Goal: Task Accomplishment & Management: Manage account settings

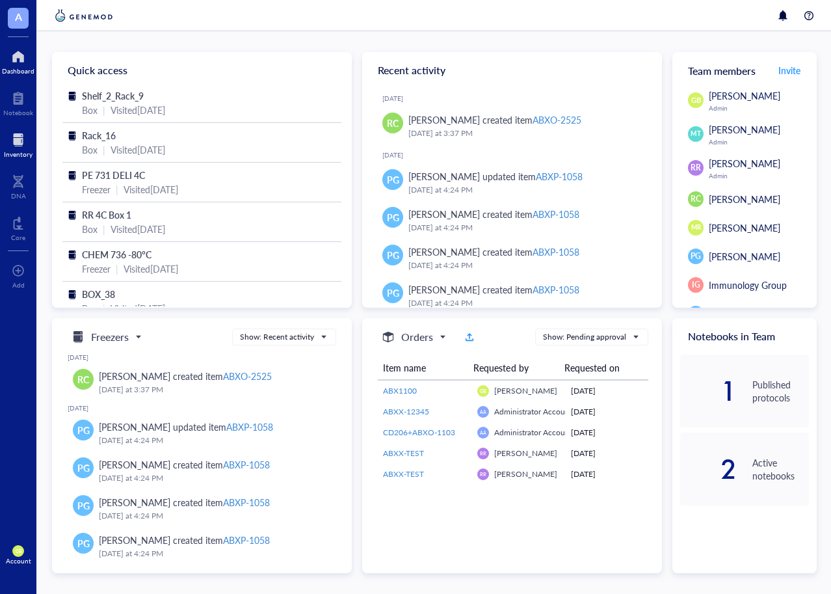
click at [21, 144] on div at bounding box center [18, 139] width 29 height 21
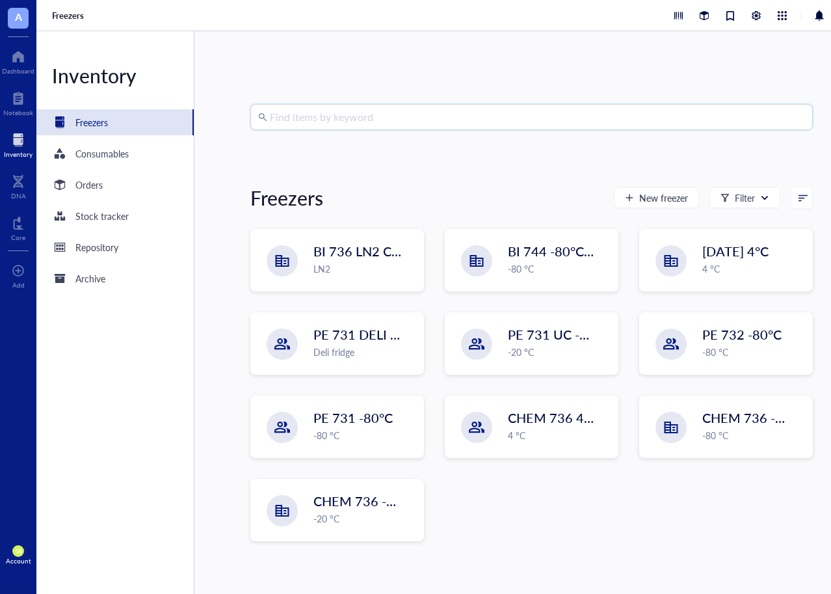
click at [460, 119] on input "search" at bounding box center [537, 117] width 535 height 25
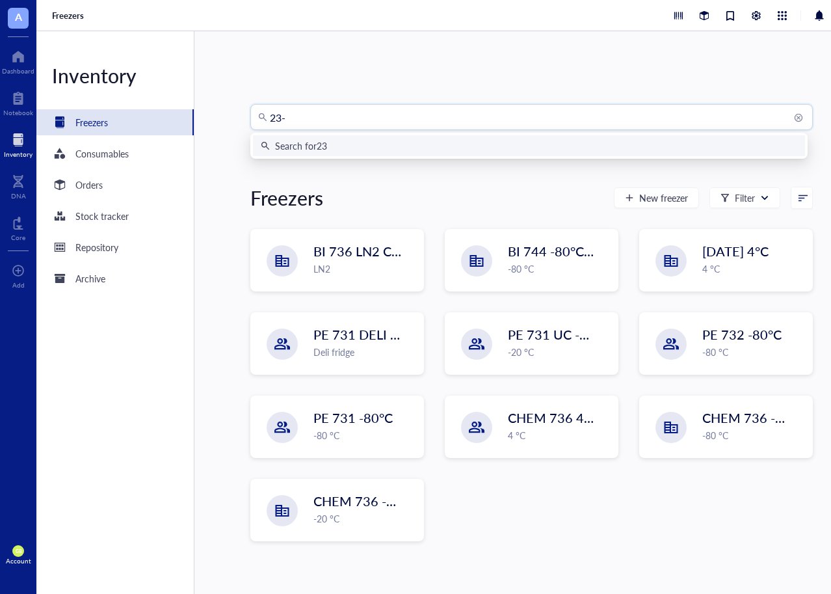
type input "23-1"
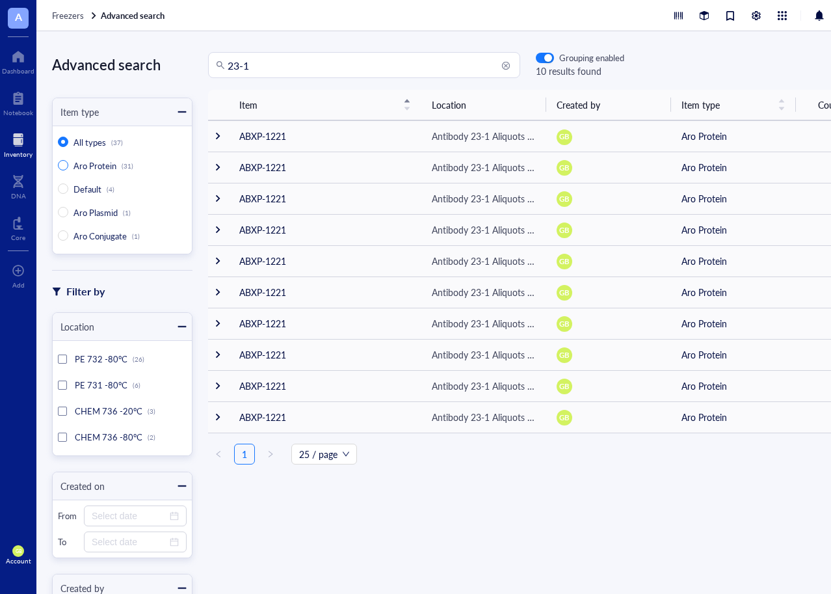
click at [99, 168] on span "Aro Protein" at bounding box center [94, 165] width 43 height 12
click at [68, 168] on input "Aro Protein (31)" at bounding box center [63, 165] width 10 height 10
radio input "true"
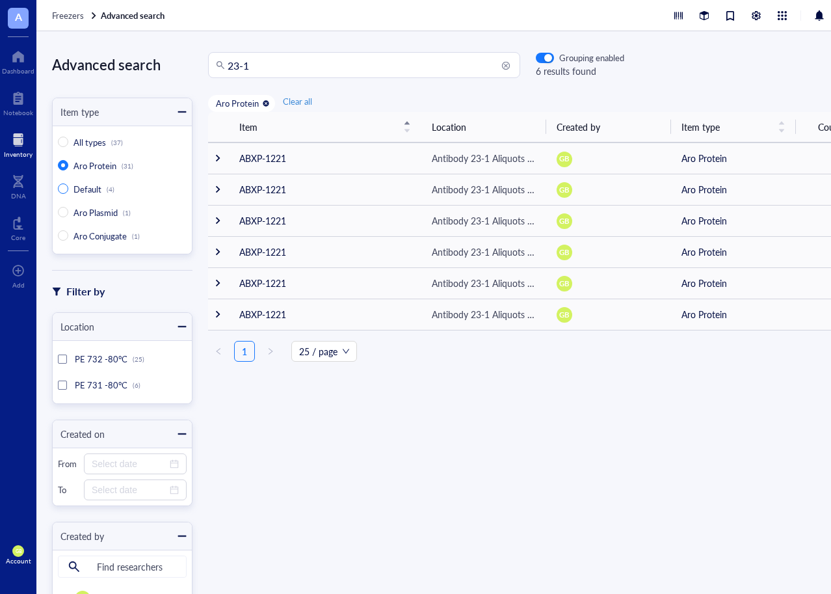
click at [90, 189] on span "Default" at bounding box center [87, 189] width 28 height 12
click at [68, 189] on input "Default (4)" at bounding box center [63, 188] width 10 height 10
radio input "true"
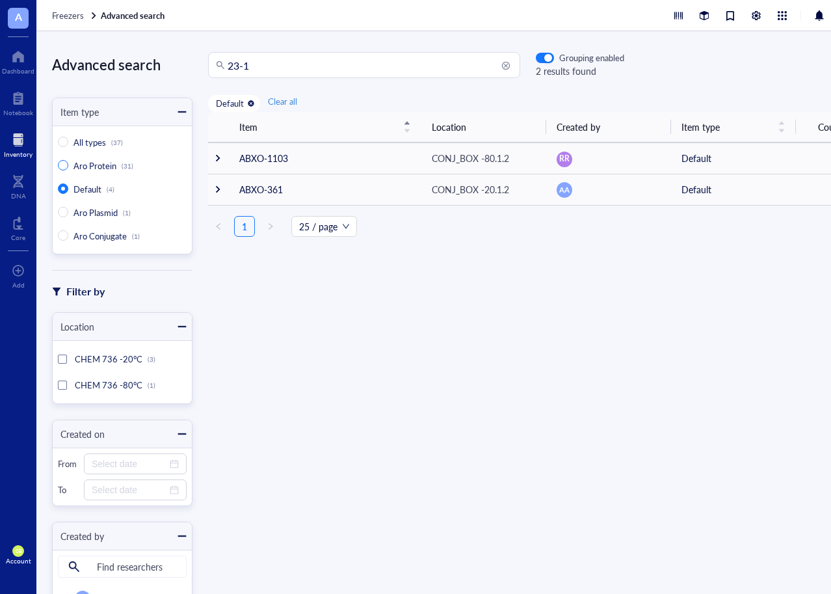
click at [91, 167] on span "Aro Protein" at bounding box center [94, 165] width 43 height 12
click at [68, 167] on input "Aro Protein (31)" at bounding box center [63, 165] width 10 height 10
radio input "true"
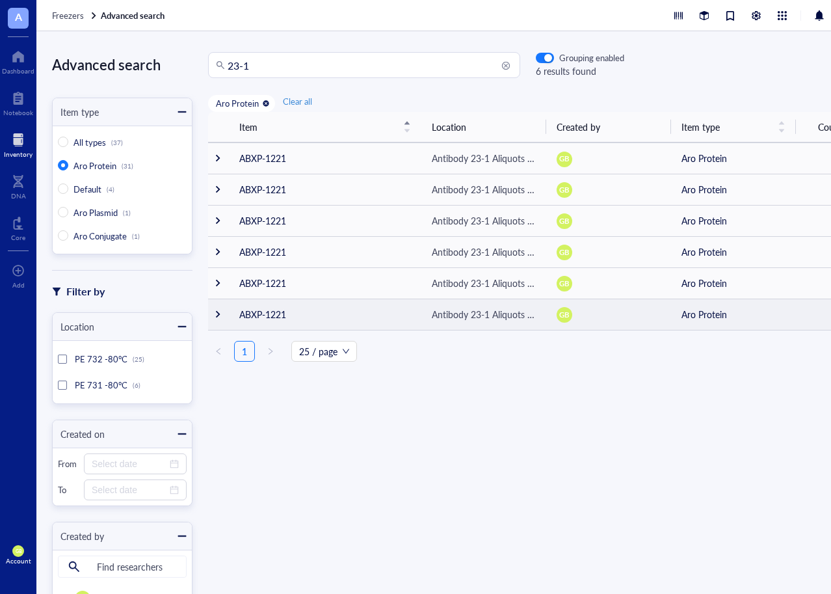
click at [219, 312] on div at bounding box center [217, 314] width 9 height 9
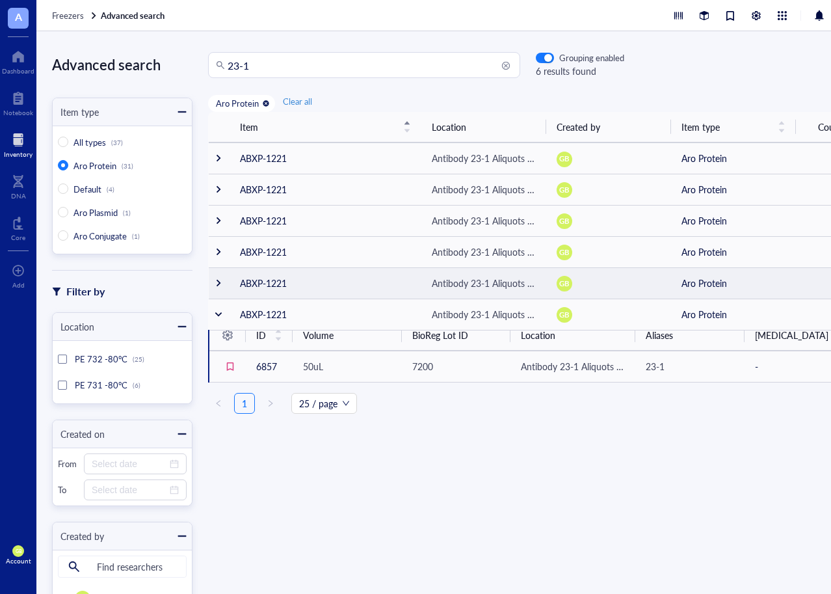
click at [218, 283] on div at bounding box center [218, 282] width 9 height 9
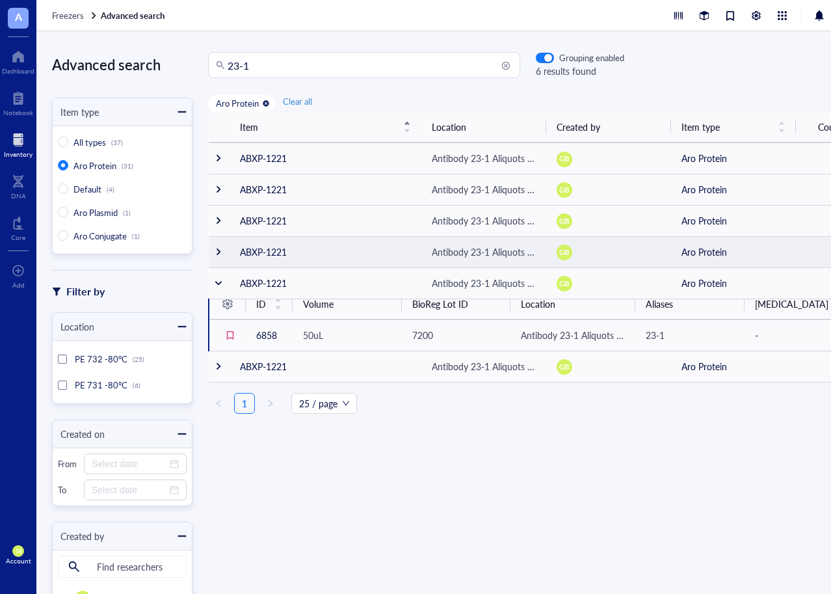
click at [217, 254] on div at bounding box center [218, 251] width 9 height 9
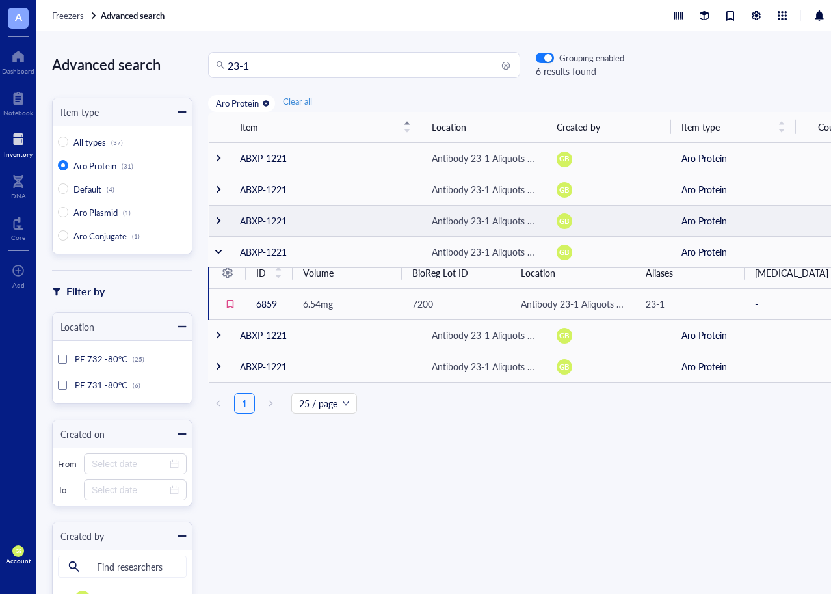
click at [217, 215] on td at bounding box center [219, 220] width 21 height 31
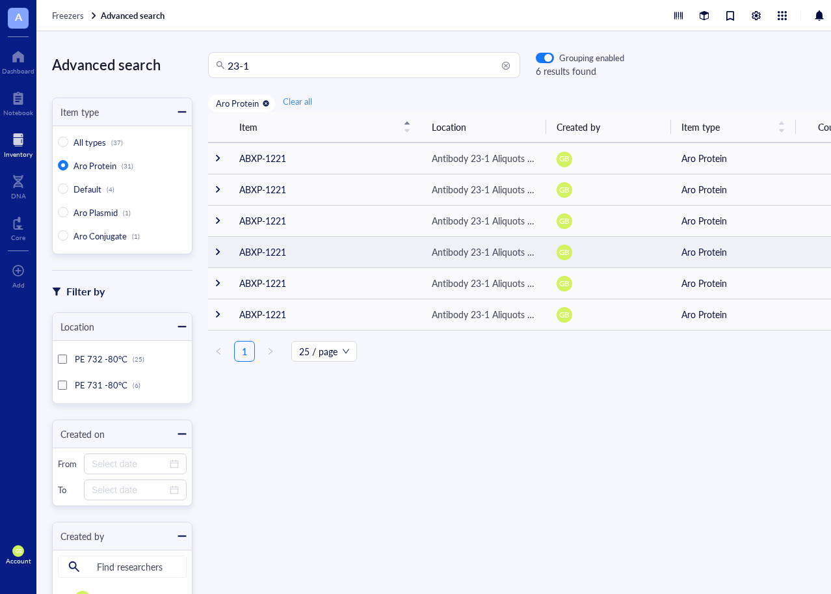
click at [221, 253] on div at bounding box center [217, 251] width 9 height 9
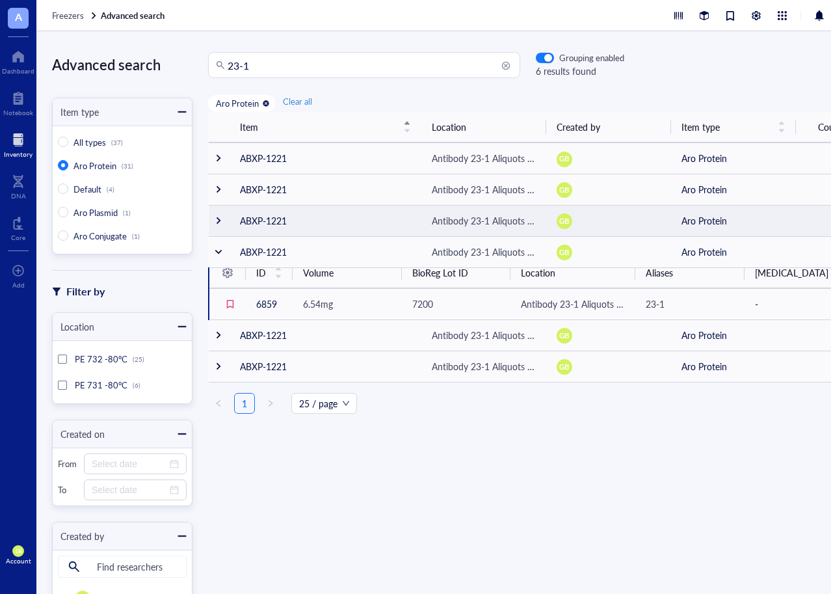
click at [219, 215] on td at bounding box center [219, 220] width 21 height 31
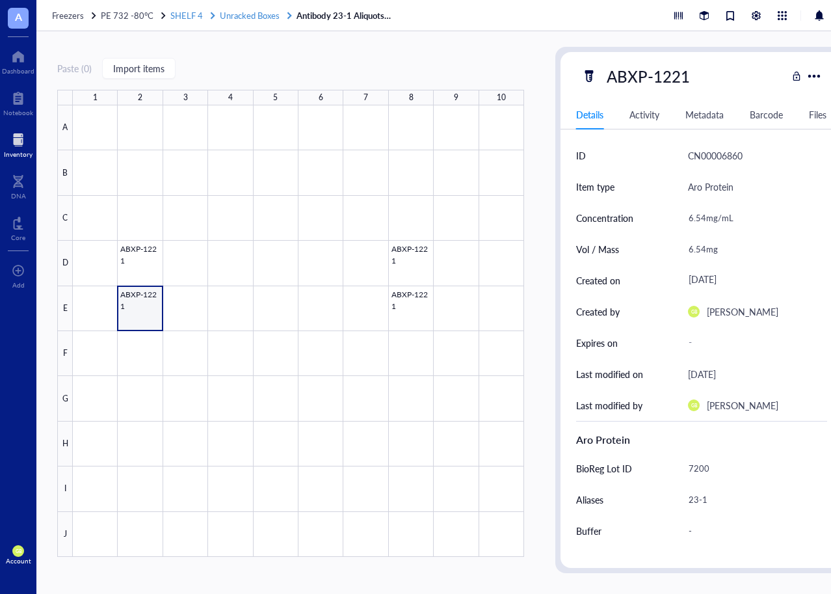
click at [243, 16] on span "Unracked Boxes" at bounding box center [250, 15] width 60 height 12
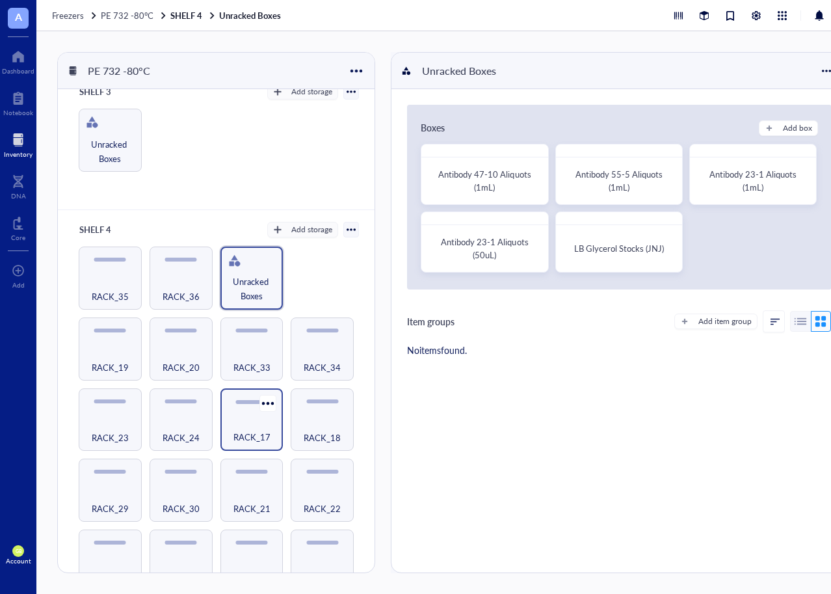
scroll to position [307, 0]
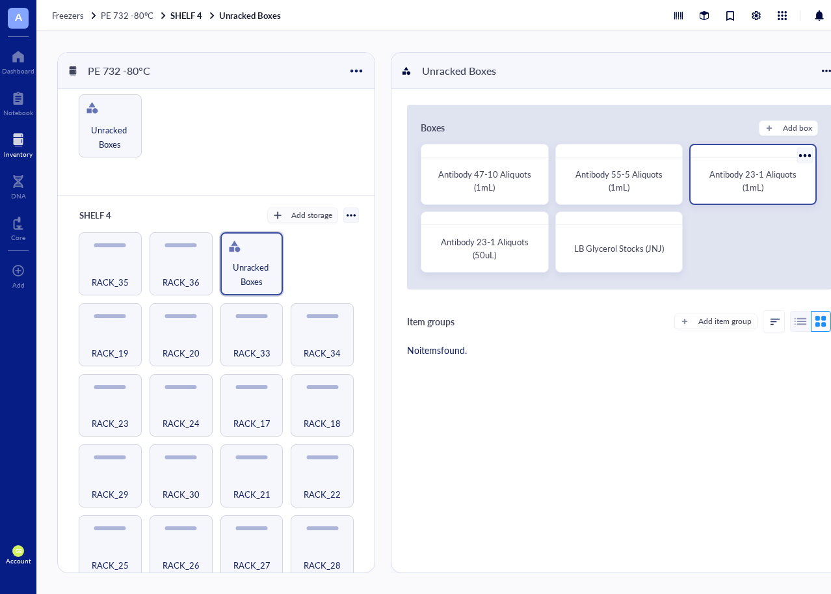
click at [795, 152] on div at bounding box center [804, 155] width 19 height 19
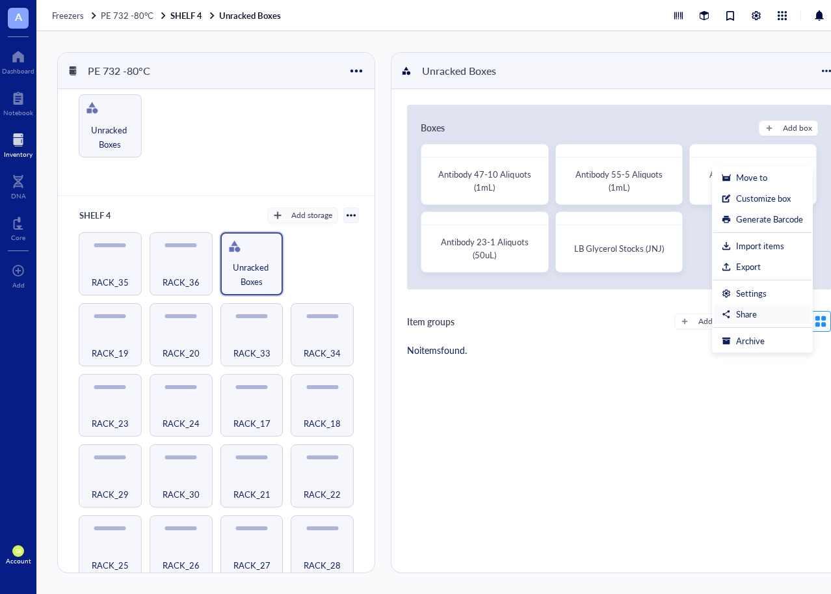
click at [740, 308] on div "Share" at bounding box center [746, 314] width 21 height 12
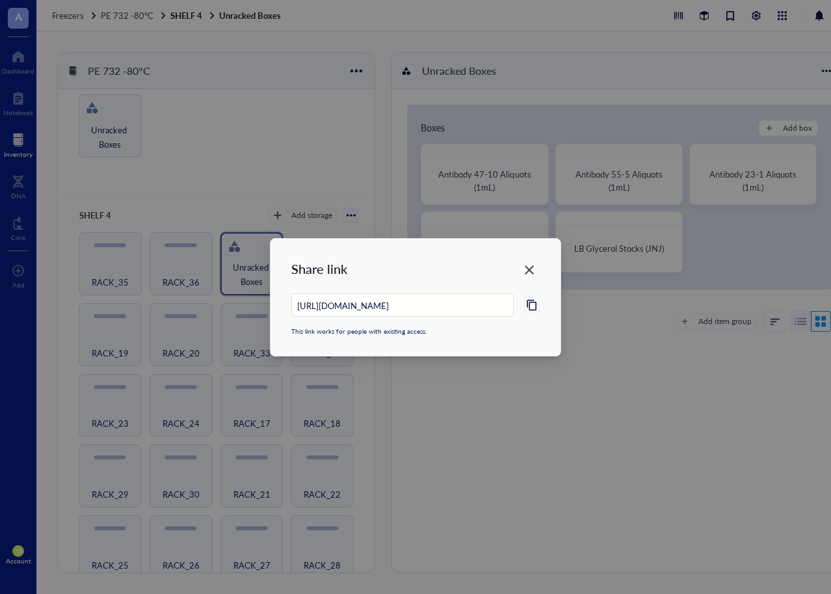
click at [535, 304] on icon at bounding box center [532, 305] width 12 height 12
click at [527, 274] on icon "Close" at bounding box center [530, 269] width 12 height 12
type input "[URL][DOMAIN_NAME]"
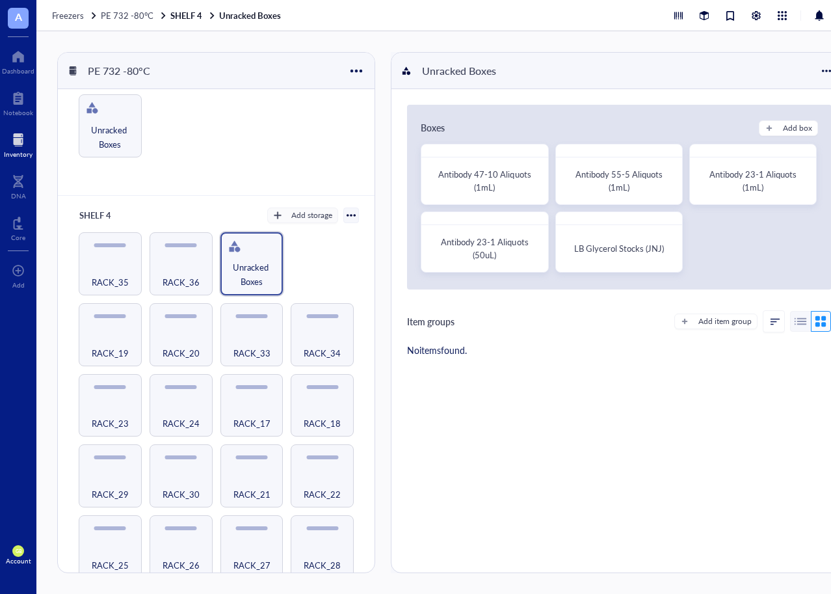
click at [20, 143] on div at bounding box center [18, 139] width 29 height 21
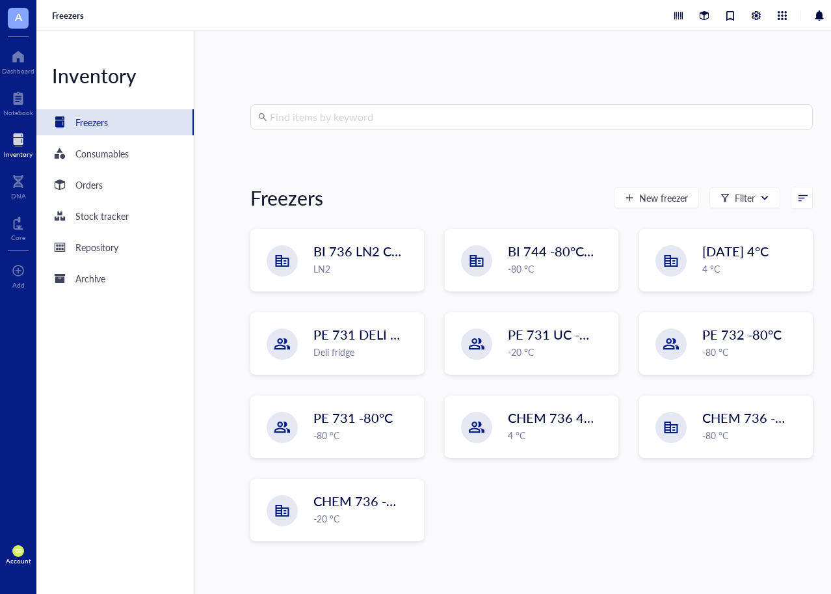
click at [362, 113] on input "search" at bounding box center [537, 117] width 535 height 25
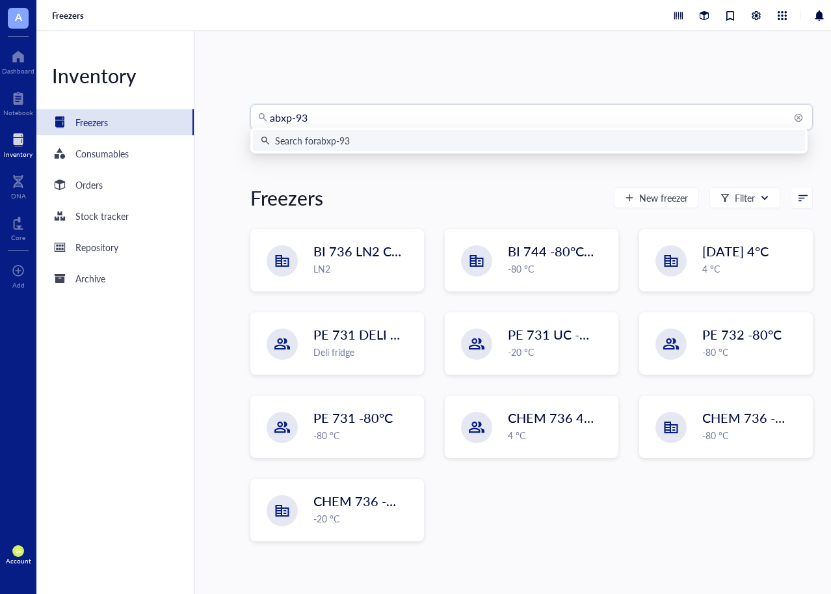
type input "abxp-935"
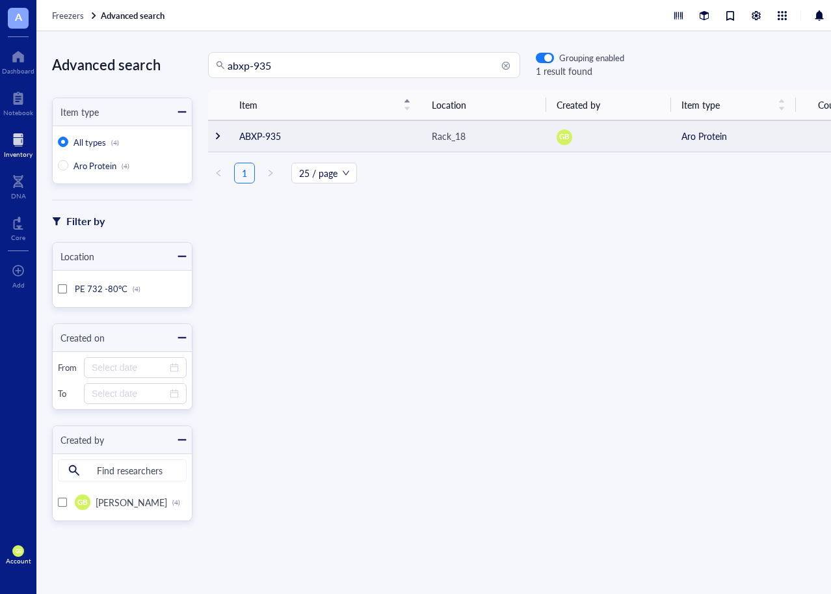
click at [220, 135] on div at bounding box center [217, 135] width 9 height 9
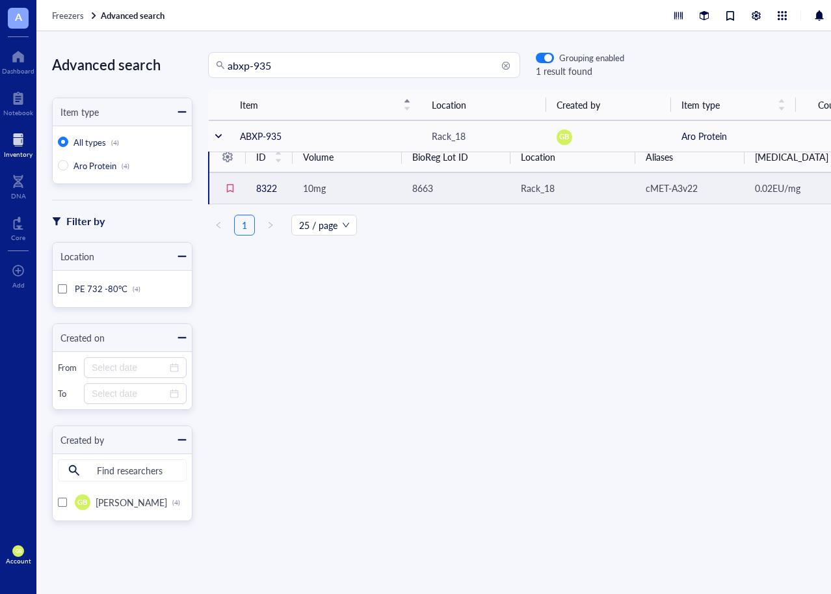
click at [358, 189] on div "10mg" at bounding box center [347, 188] width 88 height 14
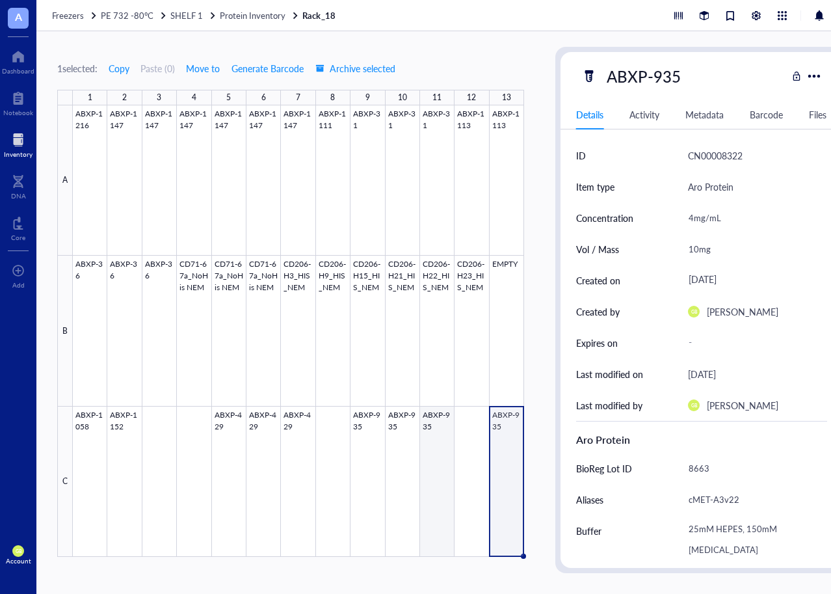
click at [439, 432] on div at bounding box center [298, 330] width 451 height 451
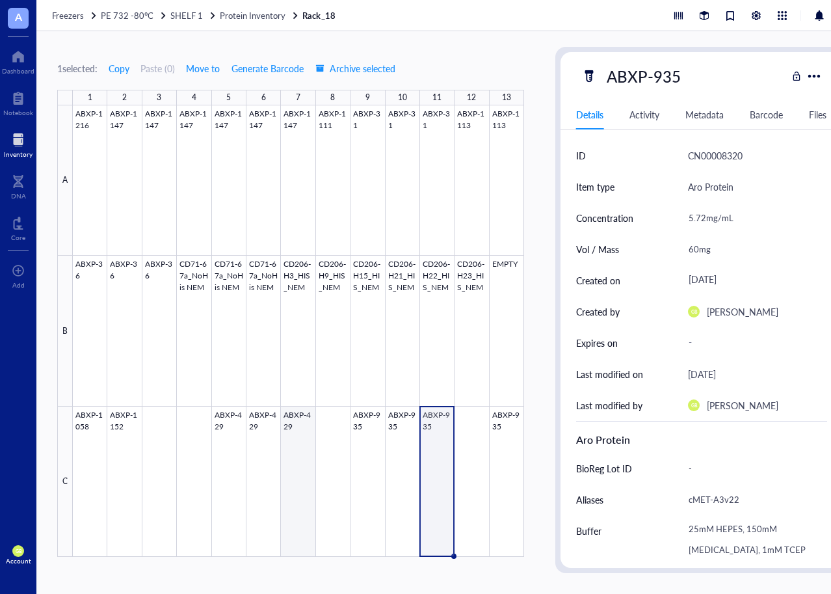
click at [291, 451] on div at bounding box center [298, 330] width 451 height 451
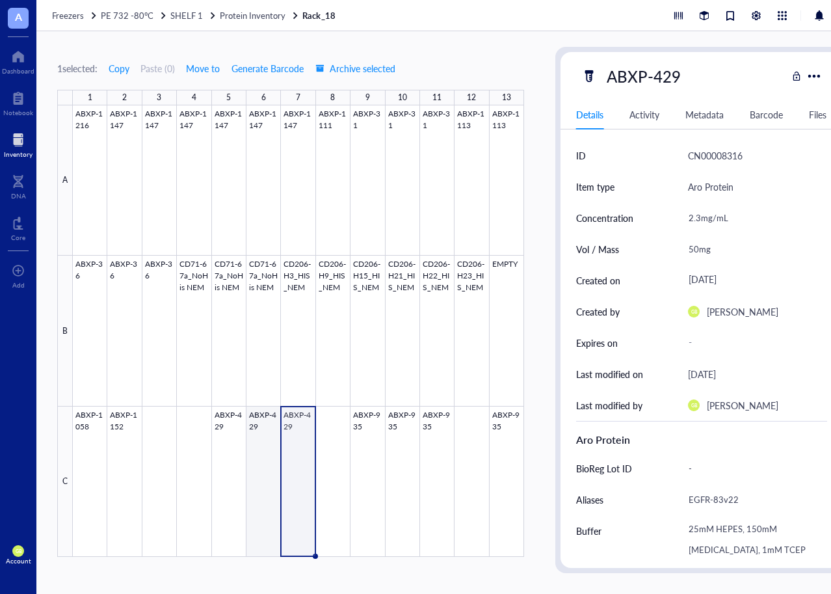
click at [258, 442] on div at bounding box center [298, 330] width 451 height 451
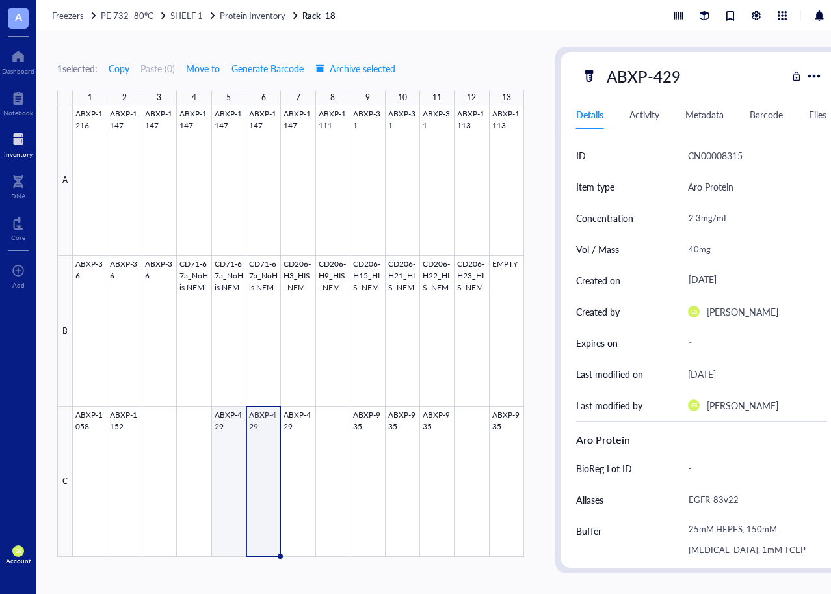
click at [224, 452] on div at bounding box center [298, 330] width 451 height 451
click at [265, 449] on div at bounding box center [298, 330] width 451 height 451
click at [217, 449] on div at bounding box center [298, 330] width 451 height 451
click at [258, 444] on div at bounding box center [298, 330] width 451 height 451
click at [375, 455] on div at bounding box center [298, 330] width 451 height 451
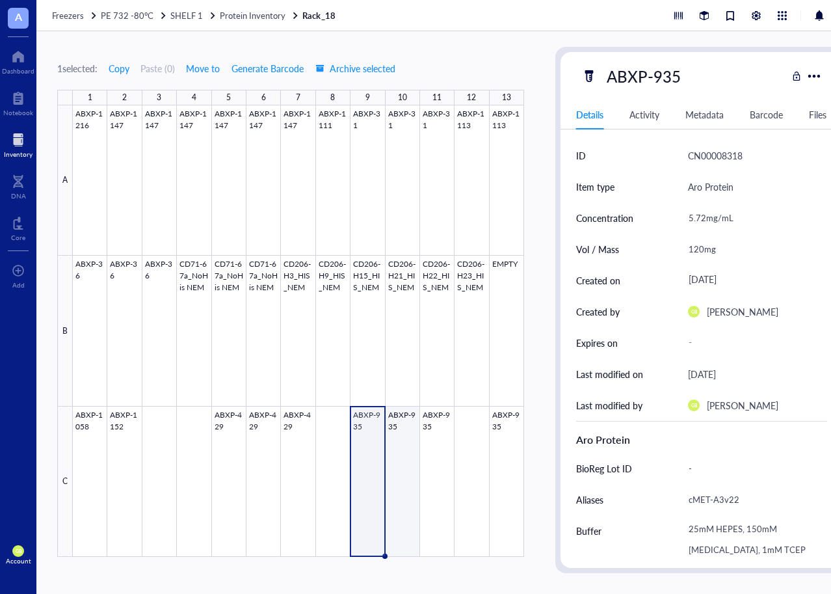
click at [406, 455] on div at bounding box center [298, 330] width 451 height 451
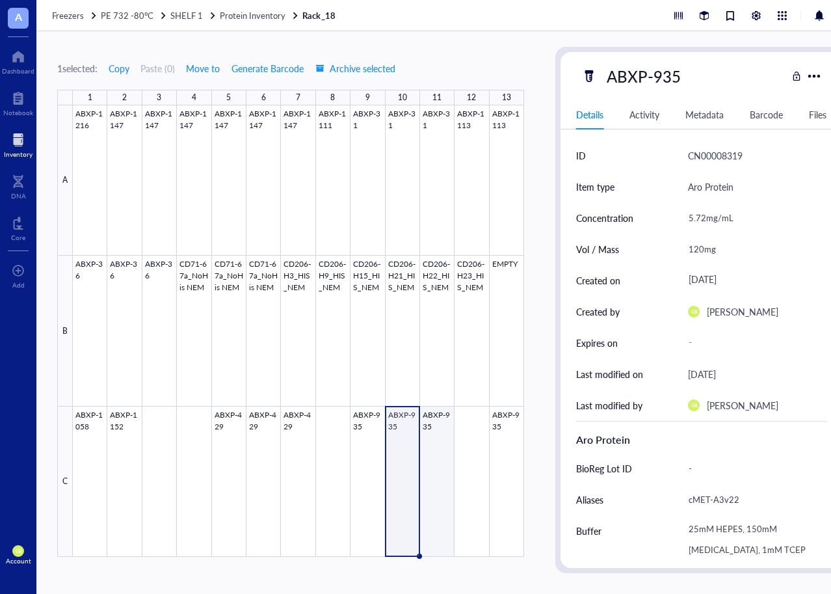
click at [434, 455] on div at bounding box center [298, 330] width 451 height 451
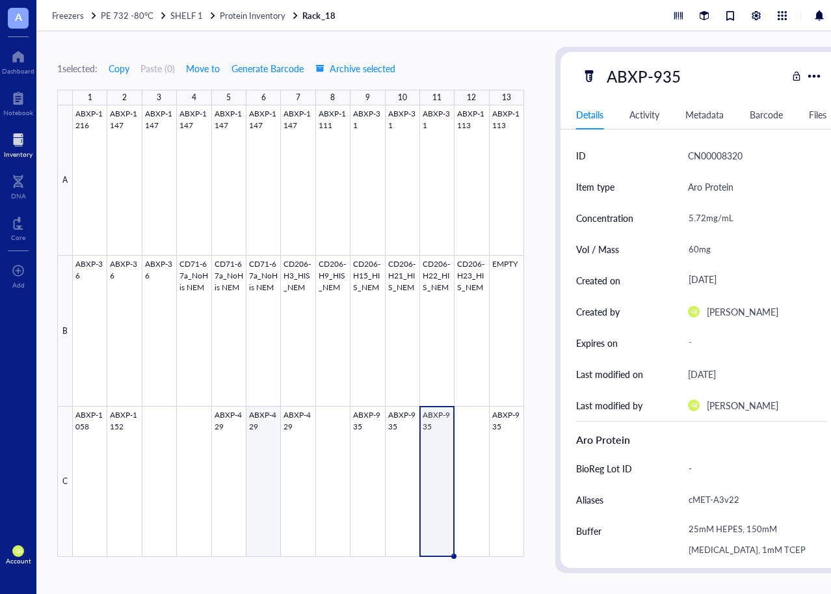
click at [264, 451] on div at bounding box center [298, 330] width 451 height 451
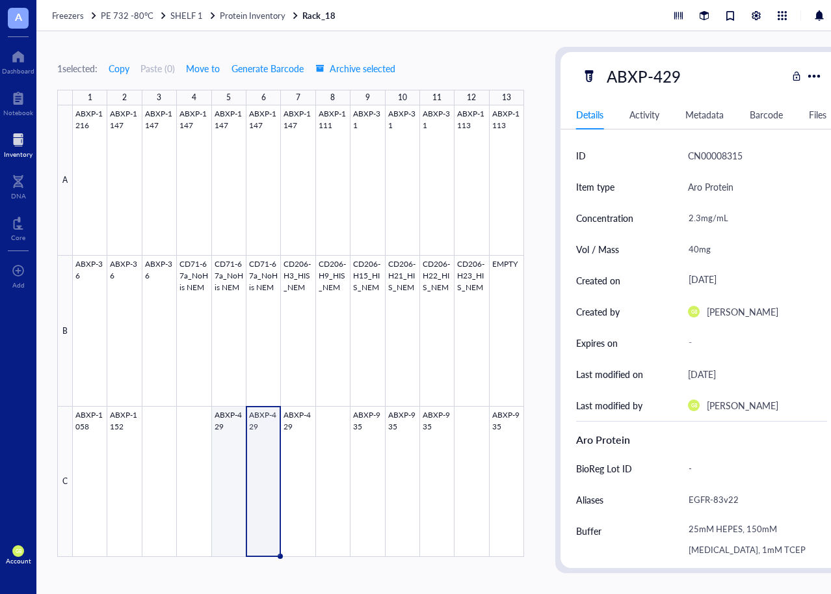
click at [215, 459] on div at bounding box center [298, 330] width 451 height 451
click at [260, 454] on div at bounding box center [298, 330] width 451 height 451
click at [300, 440] on div at bounding box center [298, 330] width 451 height 451
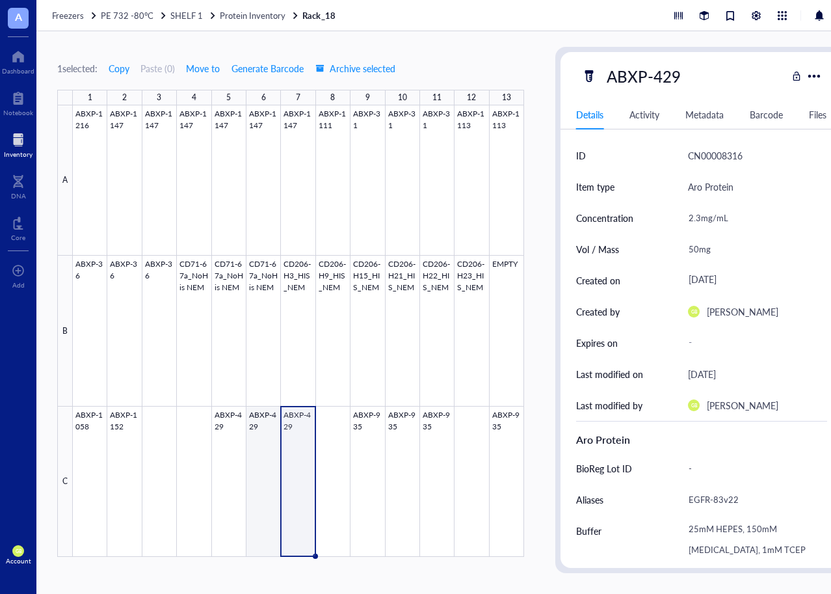
click at [268, 449] on div at bounding box center [298, 330] width 451 height 451
click at [292, 446] on div at bounding box center [298, 330] width 451 height 451
click at [357, 454] on div at bounding box center [298, 330] width 451 height 451
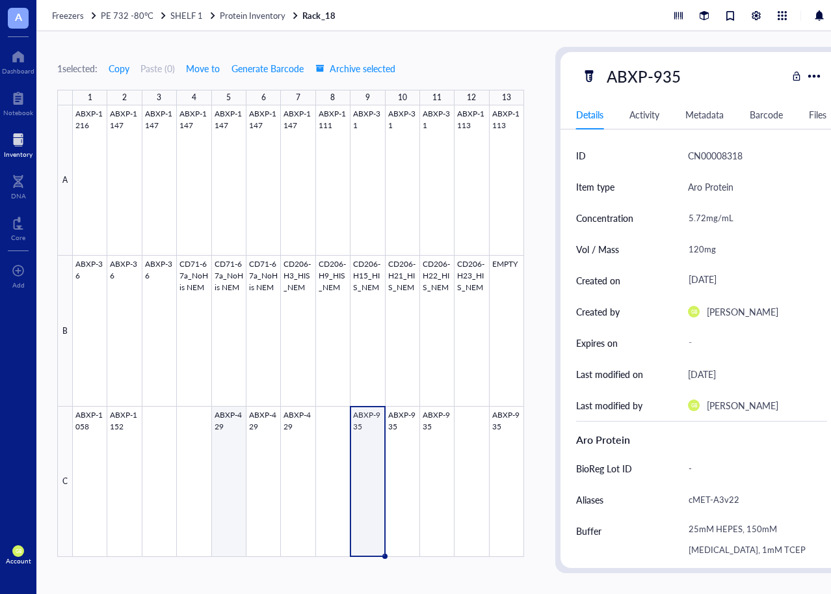
click at [235, 424] on div at bounding box center [298, 330] width 451 height 451
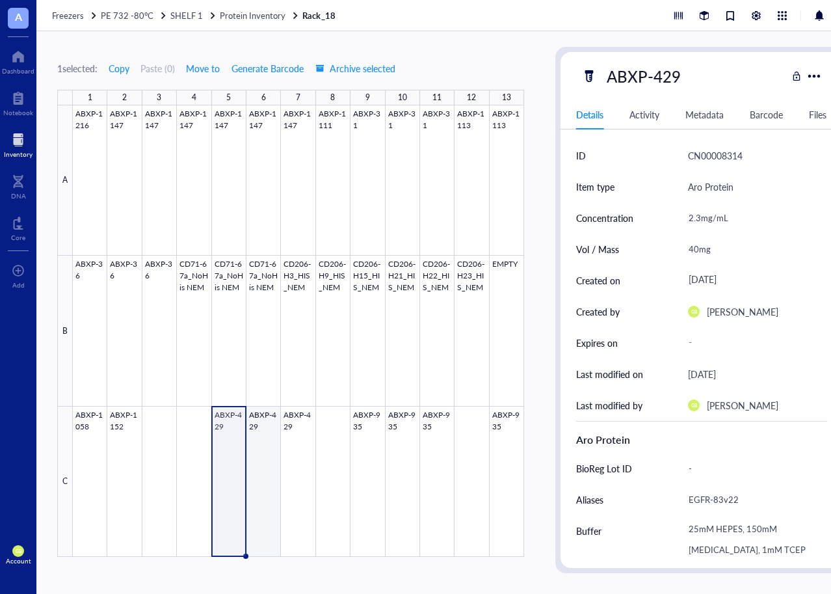
click at [266, 433] on div at bounding box center [298, 330] width 451 height 451
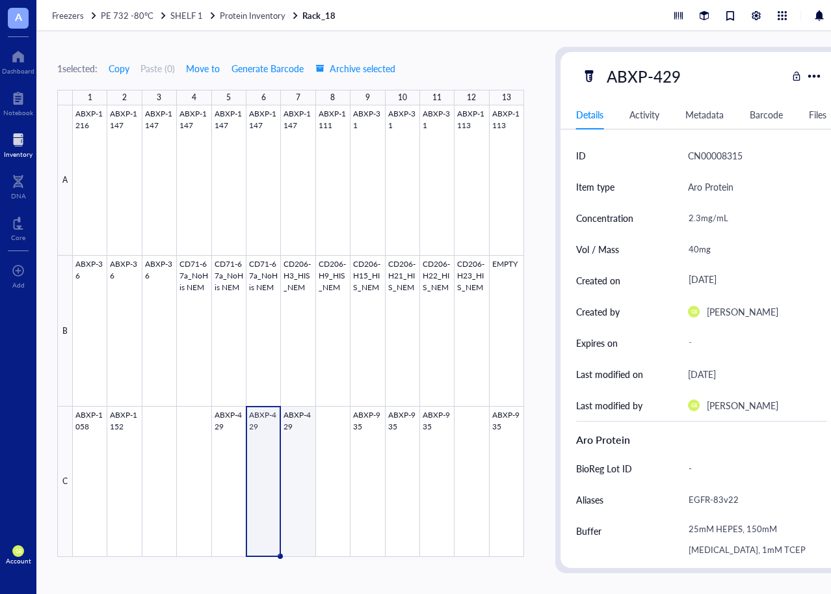
click at [302, 432] on div at bounding box center [298, 330] width 451 height 451
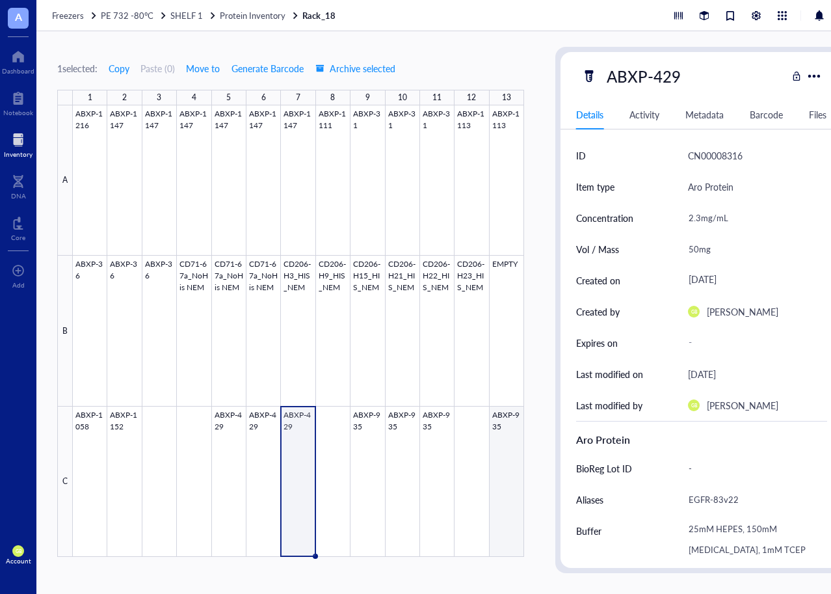
click at [507, 437] on div at bounding box center [298, 330] width 451 height 451
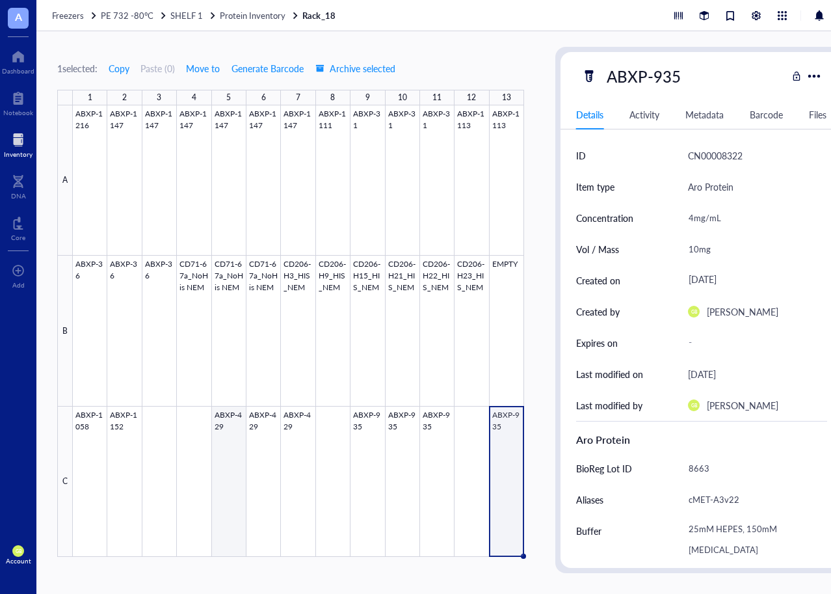
click at [233, 421] on div at bounding box center [298, 330] width 451 height 451
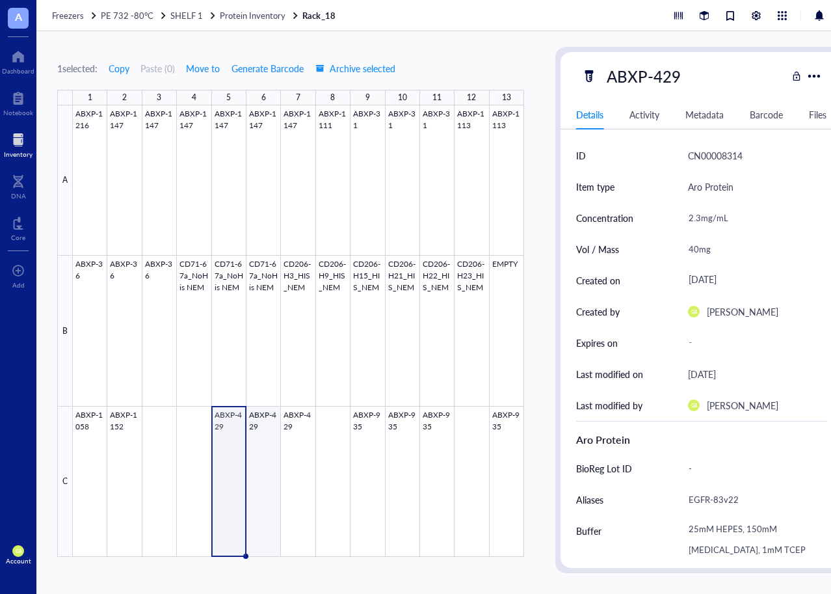
click at [269, 433] on div at bounding box center [298, 330] width 451 height 451
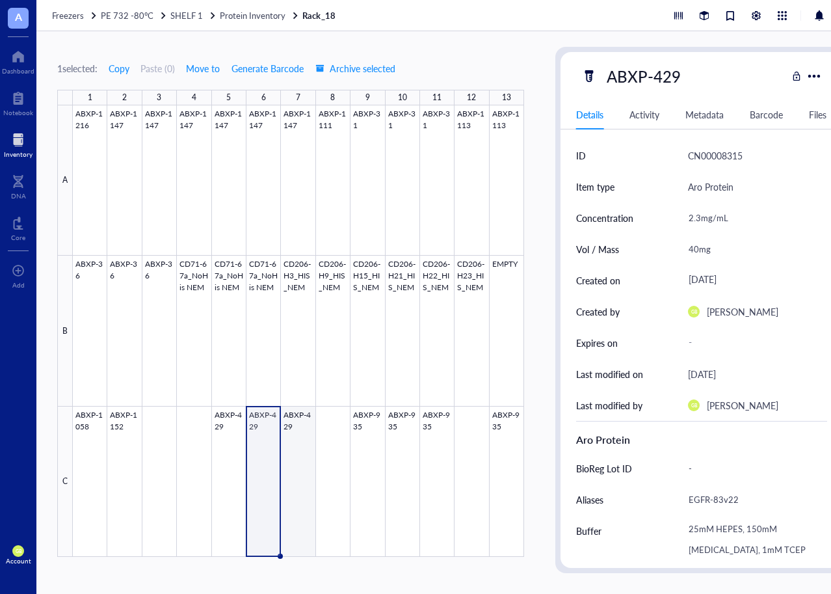
click at [302, 438] on div at bounding box center [298, 330] width 451 height 451
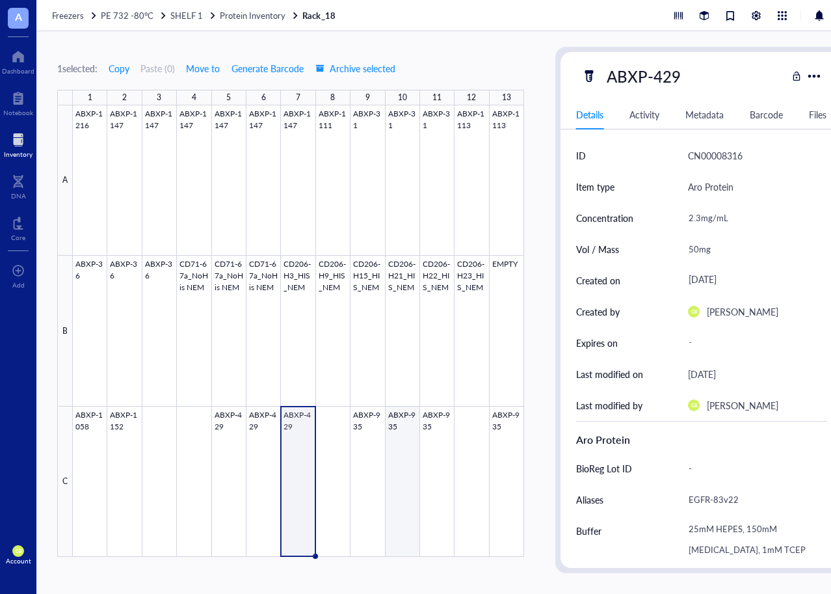
click at [408, 416] on div at bounding box center [298, 330] width 451 height 451
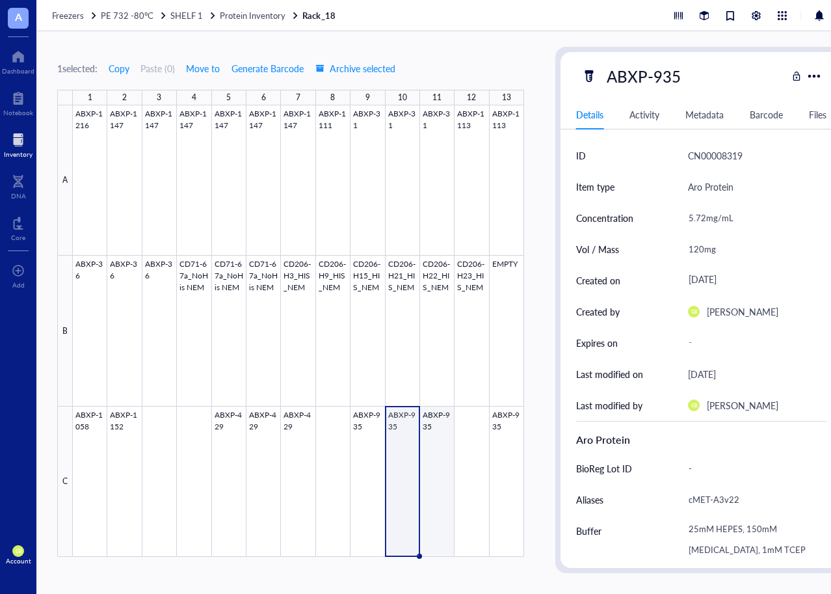
click at [440, 412] on div at bounding box center [298, 330] width 451 height 451
click at [409, 414] on div at bounding box center [298, 330] width 451 height 451
click at [358, 411] on div at bounding box center [298, 330] width 451 height 451
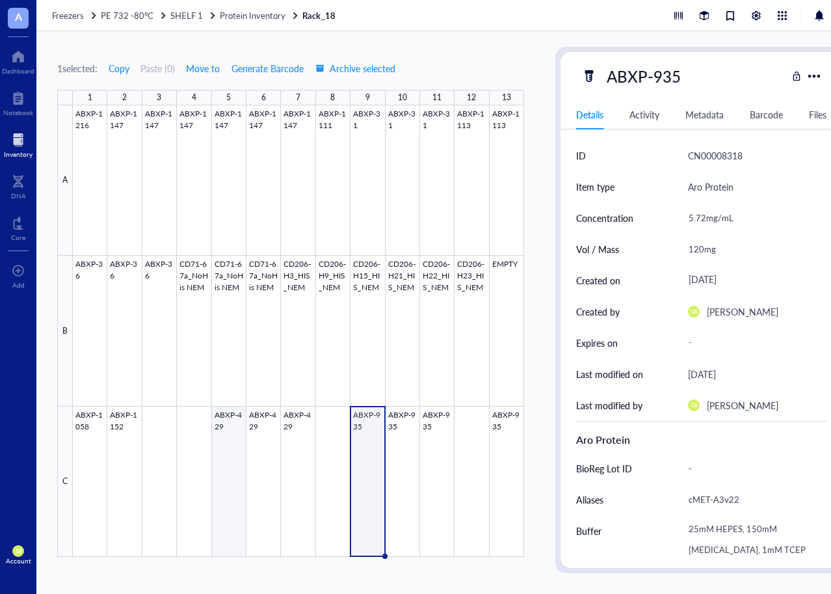
click at [233, 418] on div at bounding box center [298, 330] width 451 height 451
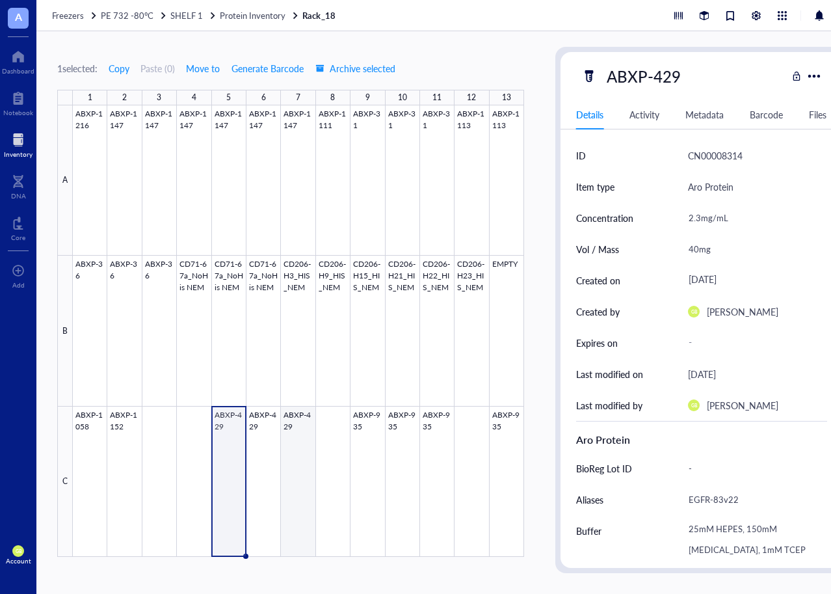
click at [295, 416] on div at bounding box center [298, 330] width 451 height 451
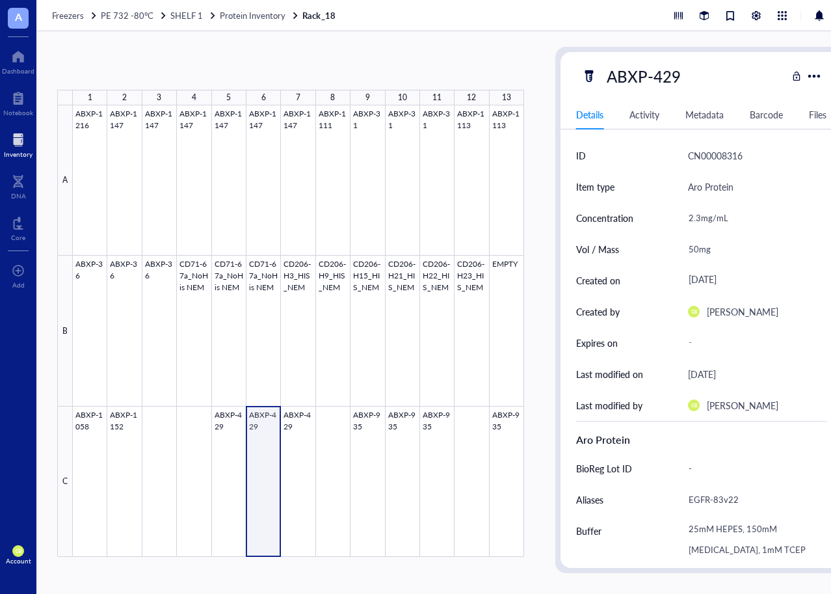
click at [272, 415] on div at bounding box center [298, 330] width 451 height 451
click at [206, 63] on span "Move to" at bounding box center [203, 68] width 34 height 10
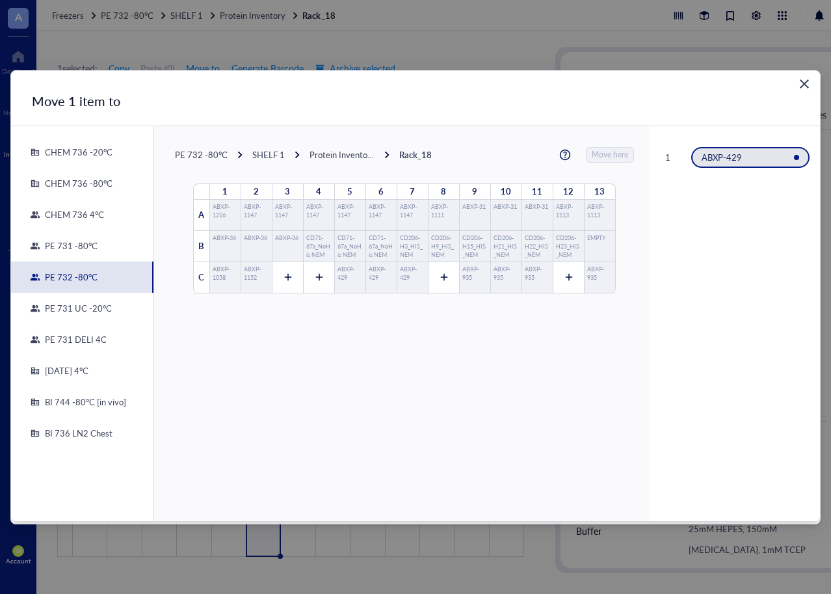
click at [84, 337] on div "PE 731 DELI 4C" at bounding box center [73, 340] width 67 height 12
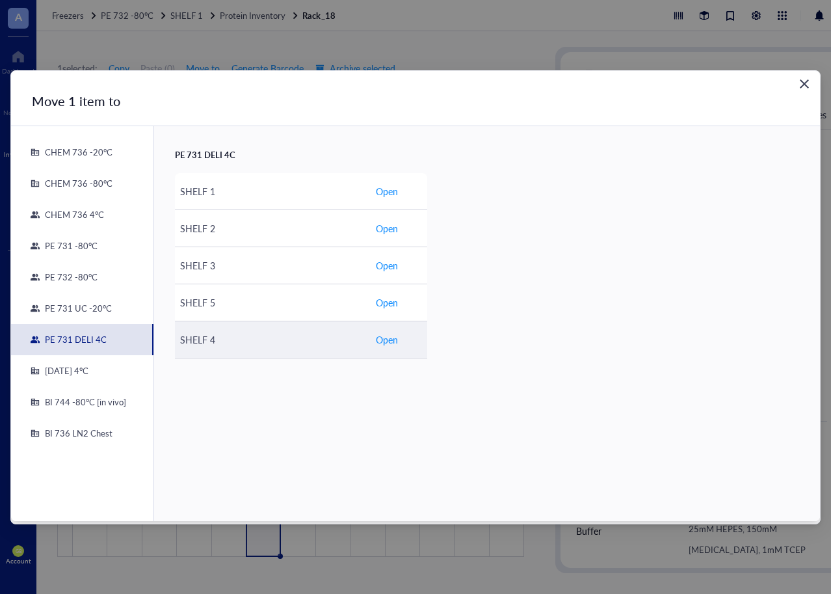
click at [204, 339] on div "SHELF 4" at bounding box center [272, 339] width 185 height 14
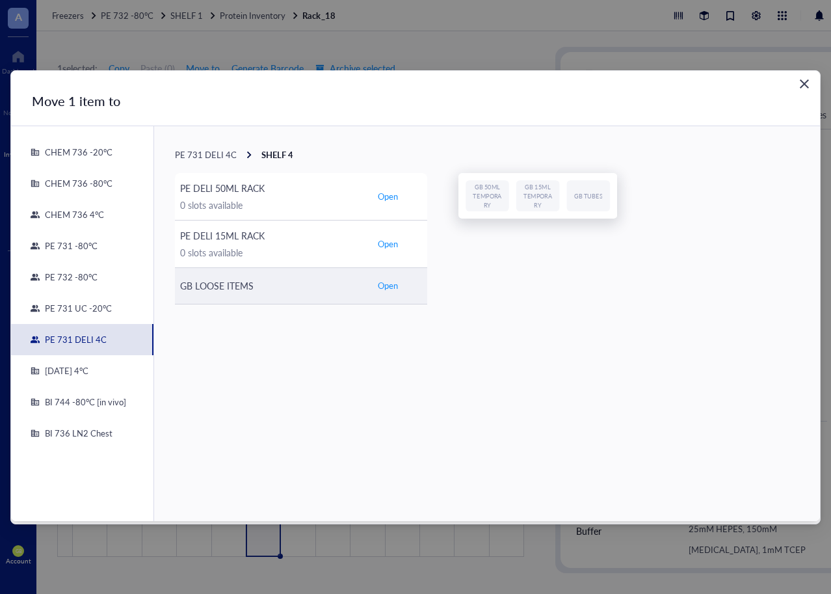
click at [392, 286] on span "Open" at bounding box center [388, 286] width 20 height 12
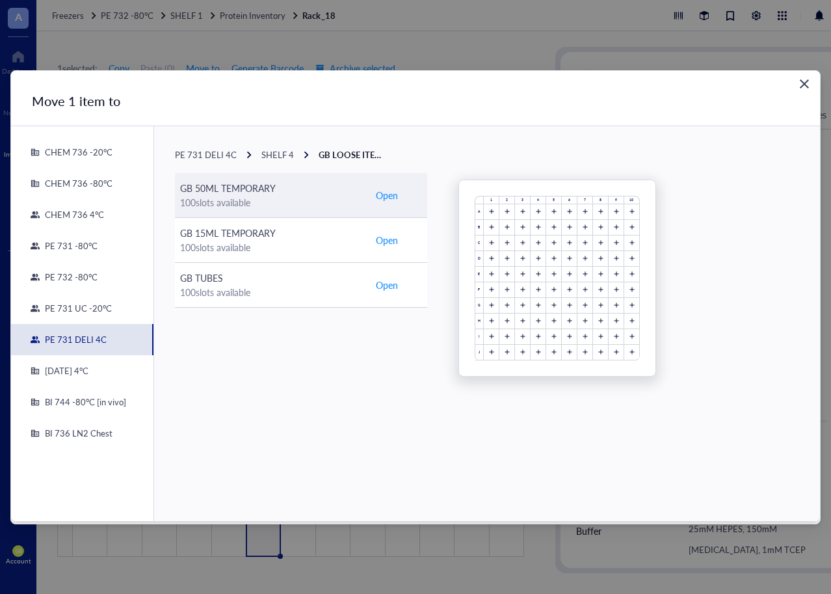
click at [386, 198] on span "Open" at bounding box center [387, 195] width 22 height 14
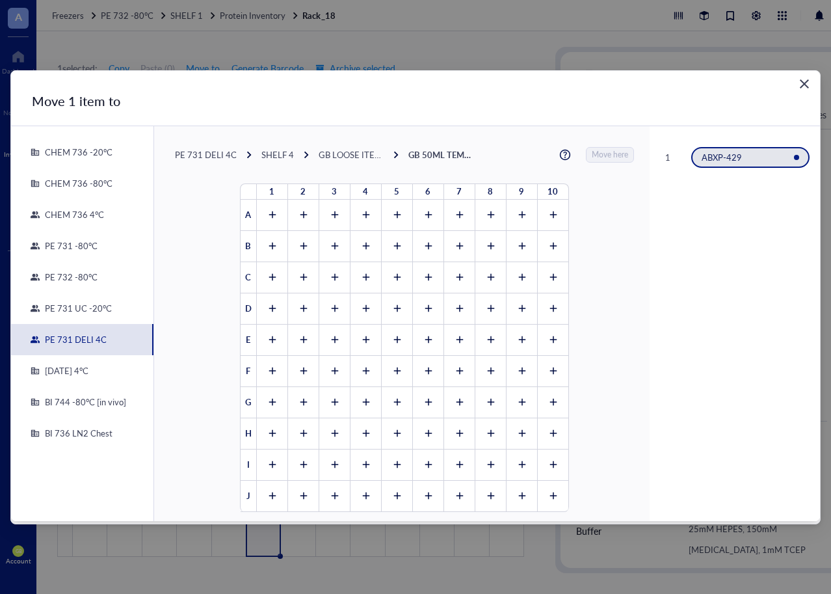
click at [276, 156] on div "SHELF 4" at bounding box center [277, 155] width 33 height 12
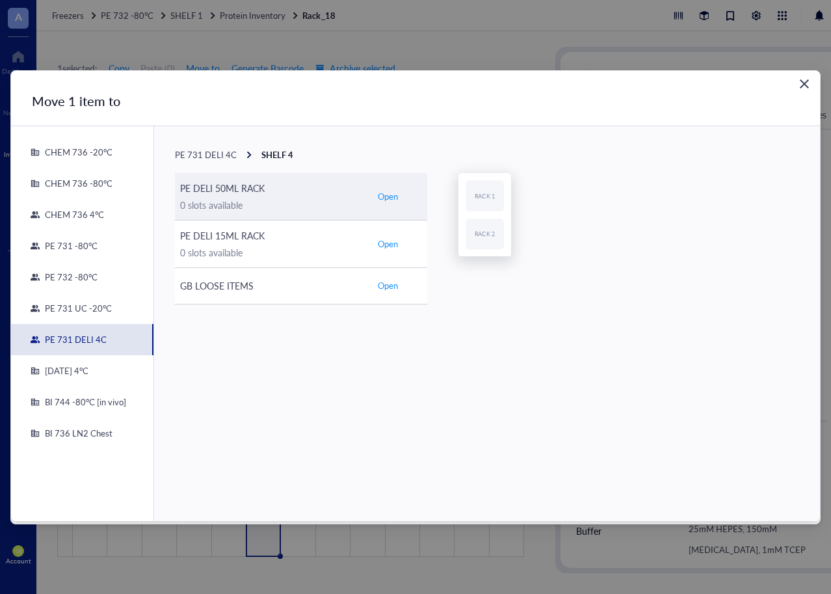
click at [229, 192] on div "PE DELI 50ML RACK" at bounding box center [272, 188] width 185 height 14
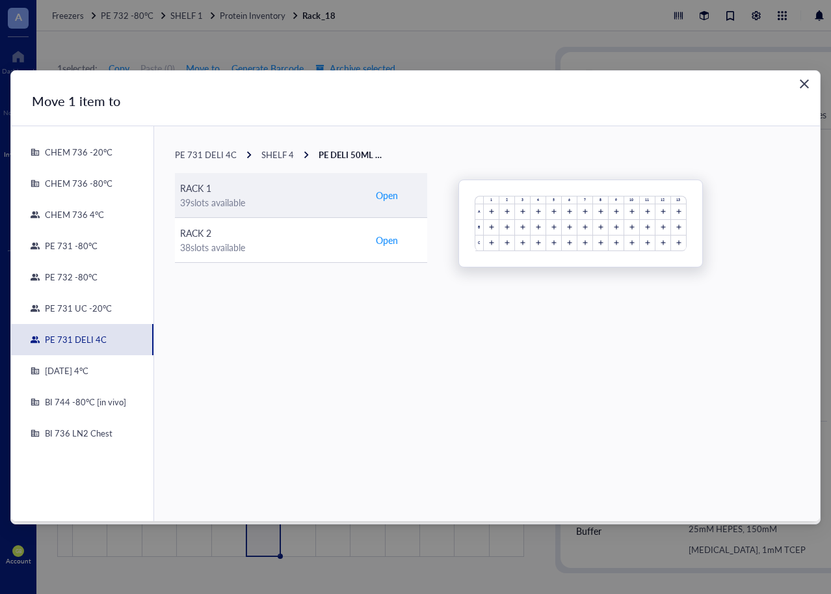
click at [216, 195] on div "39 slots available" at bounding box center [272, 202] width 185 height 14
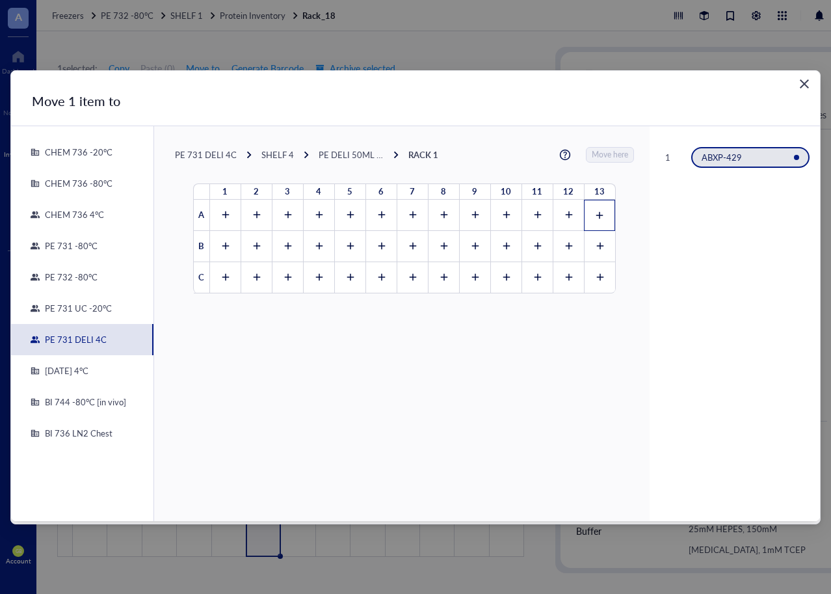
click at [595, 212] on icon at bounding box center [599, 215] width 9 height 9
click at [597, 153] on span "Move here" at bounding box center [611, 155] width 36 height 16
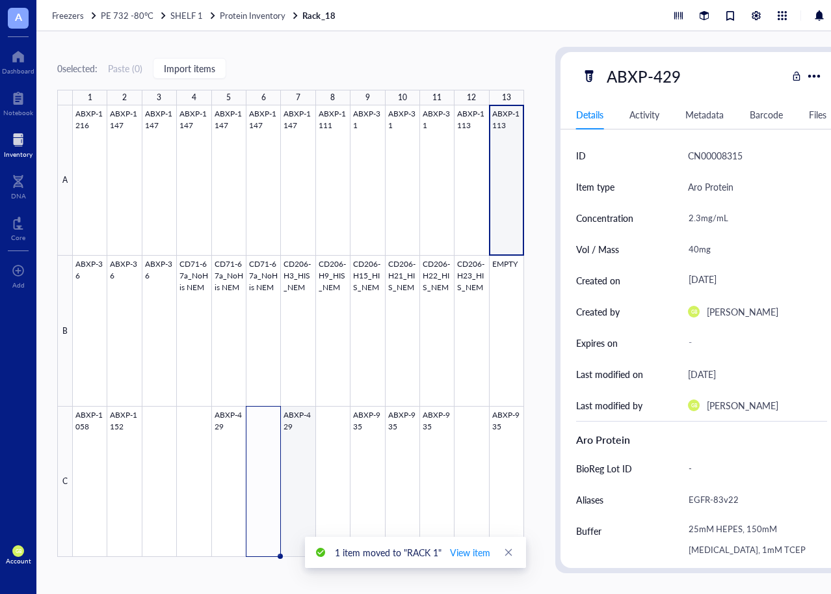
click at [294, 412] on div at bounding box center [298, 330] width 451 height 451
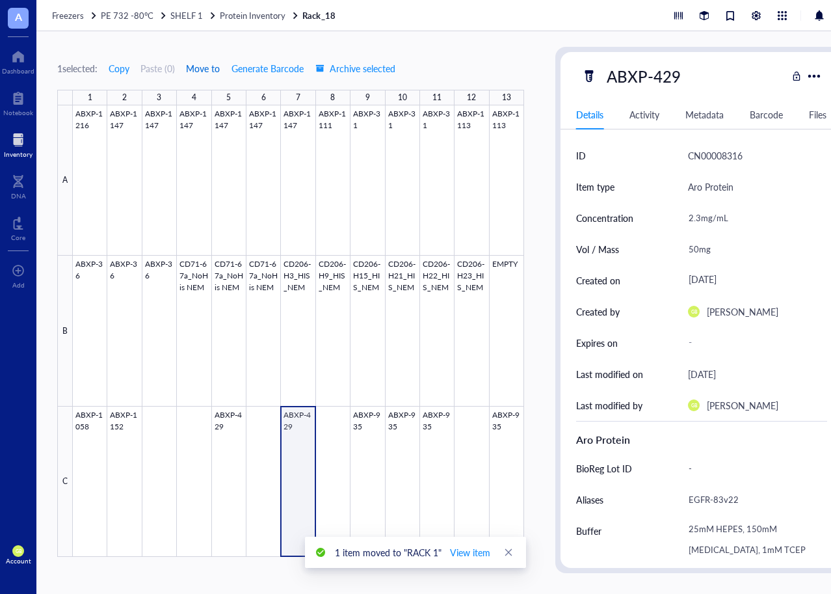
click at [200, 66] on span "Move to" at bounding box center [203, 68] width 34 height 10
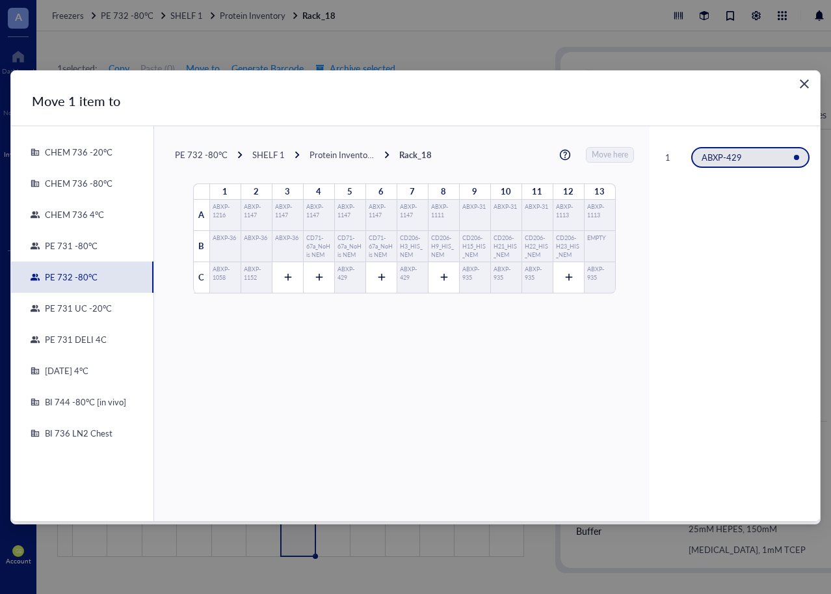
click at [74, 338] on div "PE 731 DELI 4C" at bounding box center [73, 340] width 67 height 12
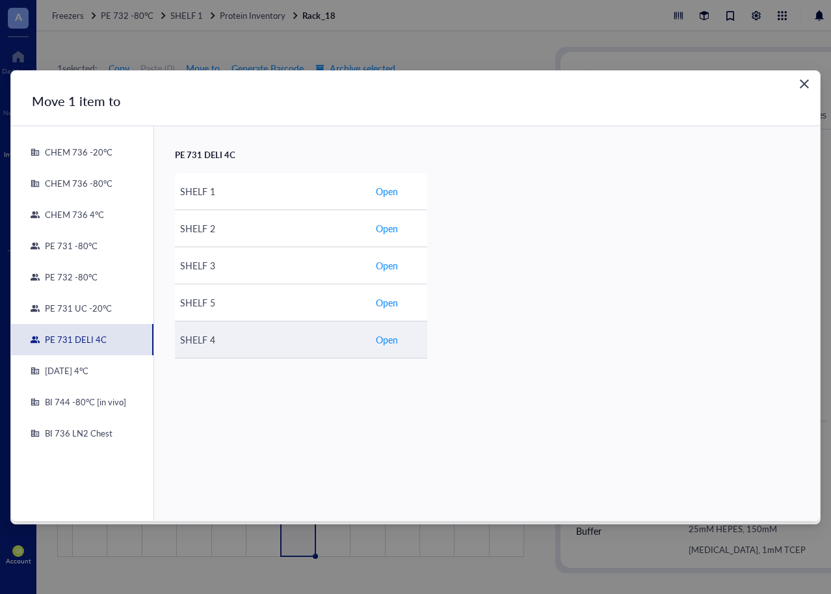
click at [386, 338] on span "Open" at bounding box center [387, 339] width 22 height 14
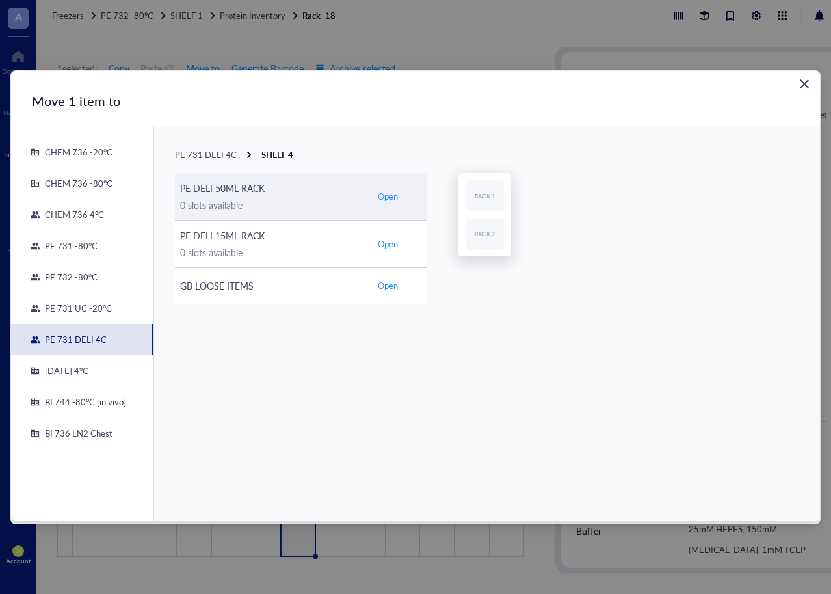
click at [238, 183] on div "PE DELI 50ML RACK" at bounding box center [272, 188] width 185 height 14
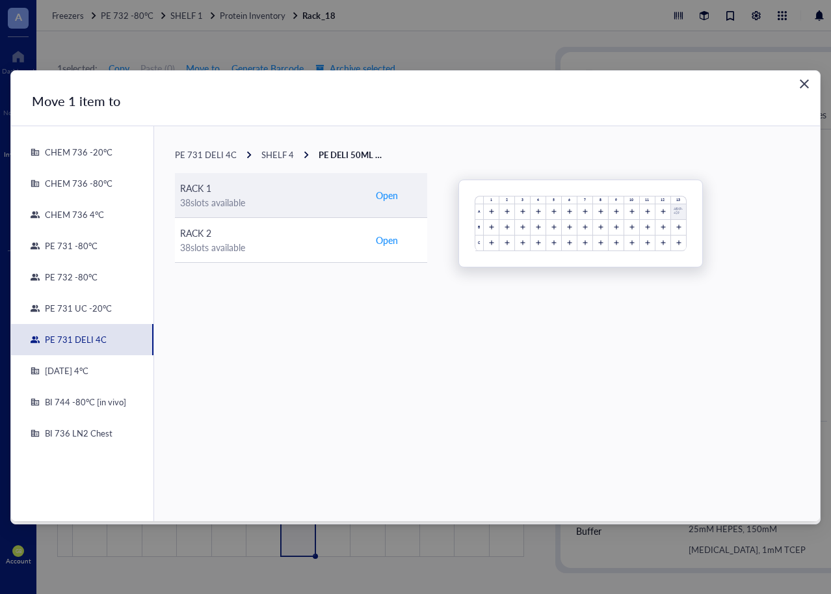
click at [390, 192] on span "Open" at bounding box center [387, 195] width 22 height 14
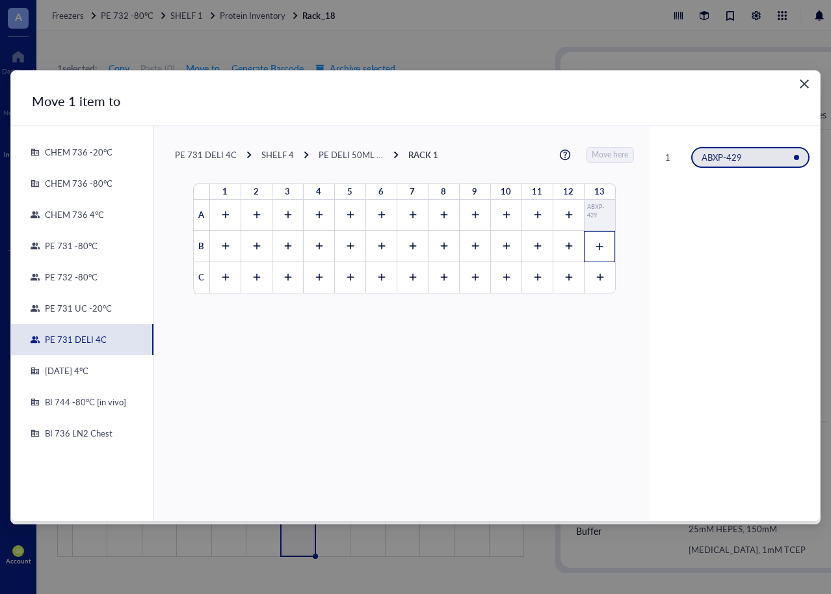
click at [596, 244] on icon at bounding box center [599, 246] width 9 height 9
click at [601, 157] on span "Move here" at bounding box center [611, 155] width 36 height 16
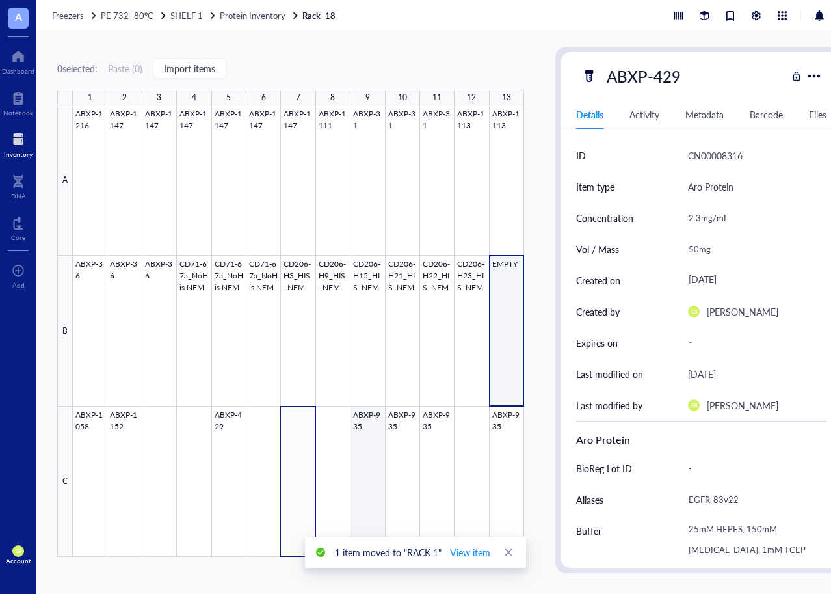
click at [358, 414] on div at bounding box center [298, 330] width 451 height 451
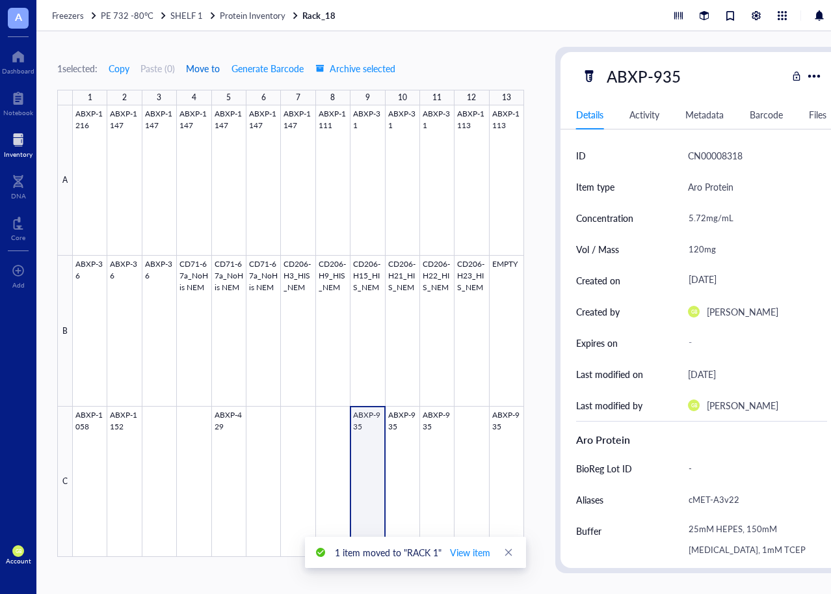
click at [204, 63] on span "Move to" at bounding box center [203, 68] width 34 height 10
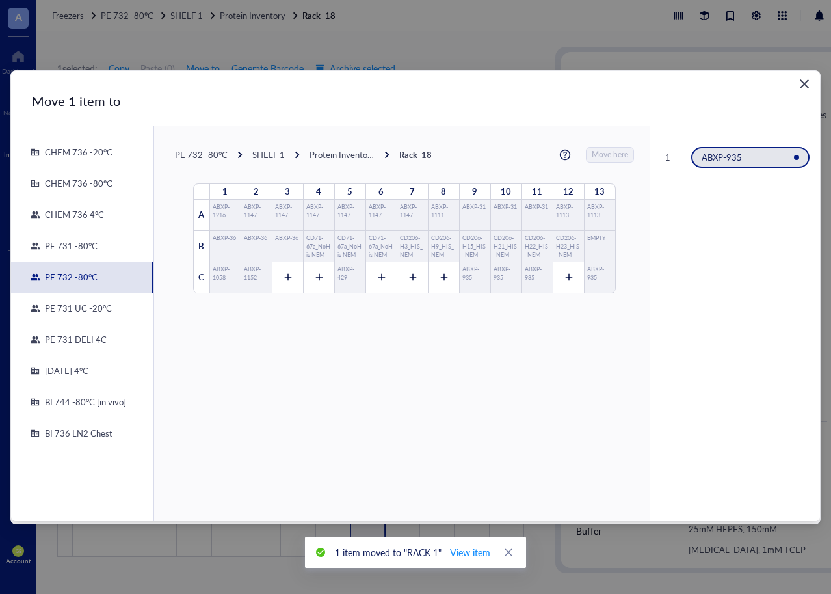
click at [74, 338] on div "PE 731 DELI 4C" at bounding box center [73, 340] width 67 height 12
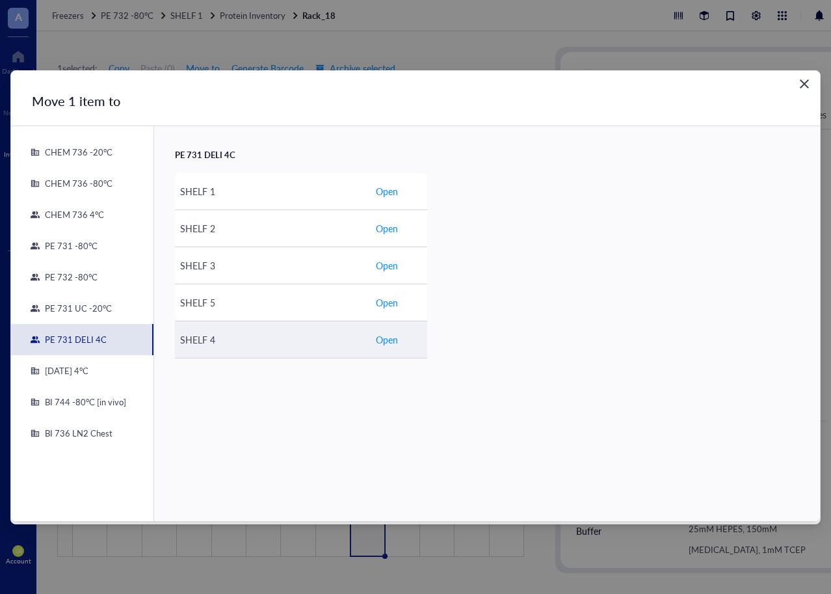
click at [390, 343] on span "Open" at bounding box center [387, 339] width 22 height 14
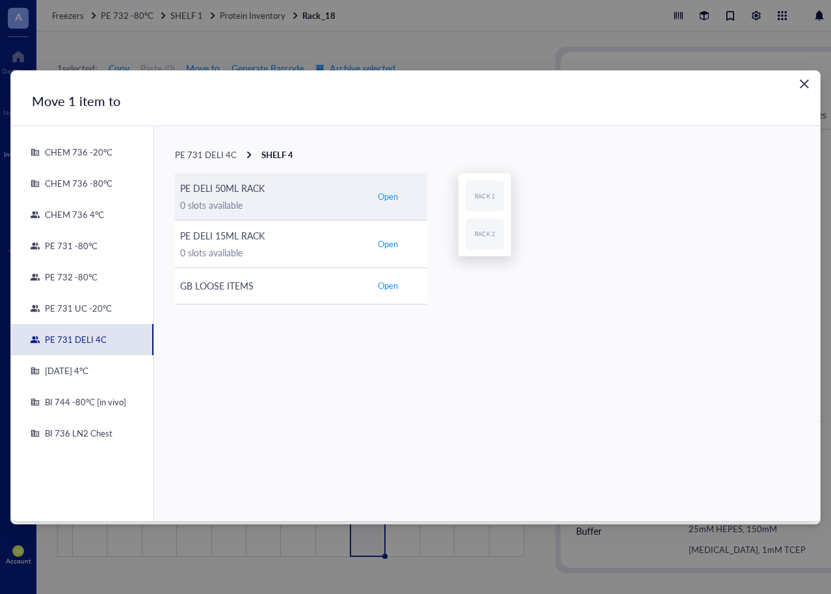
click at [387, 196] on span "Open" at bounding box center [388, 197] width 20 height 12
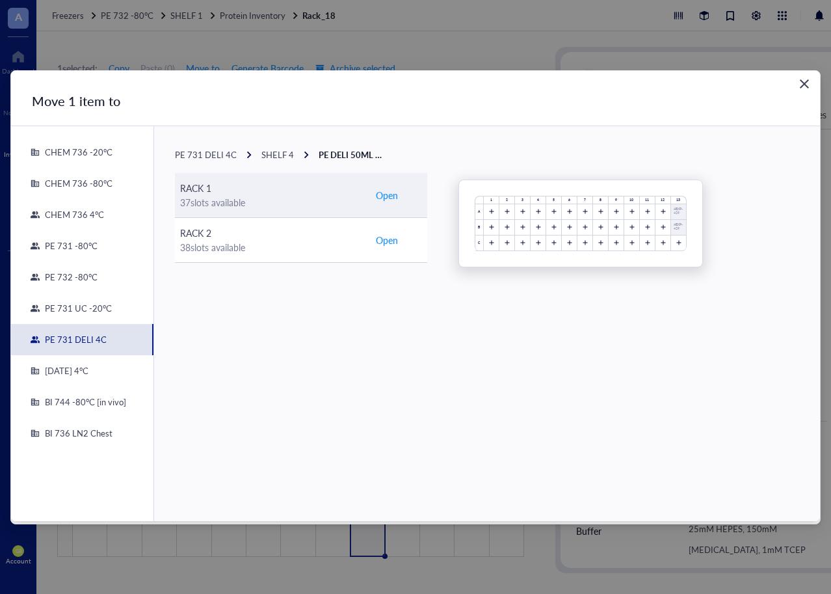
click at [387, 196] on span "Open" at bounding box center [387, 195] width 22 height 14
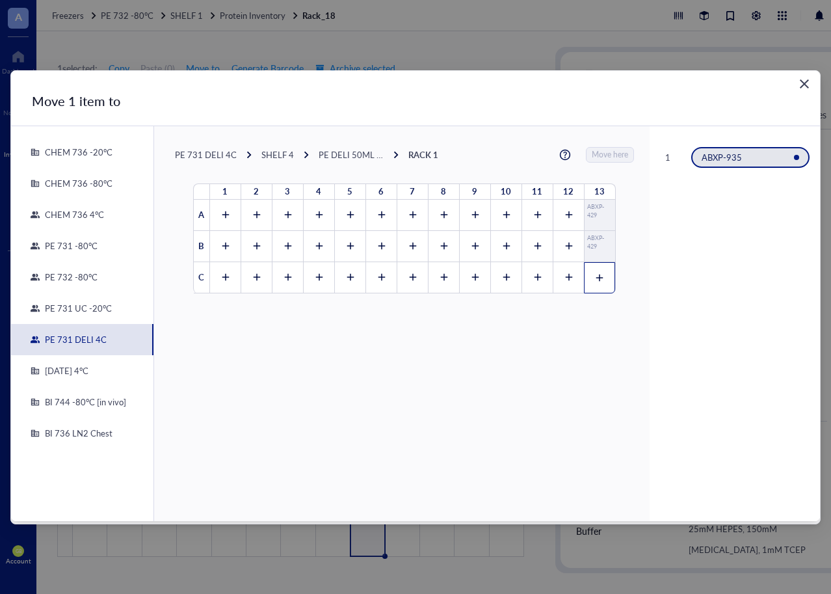
click at [596, 280] on icon at bounding box center [599, 277] width 9 height 9
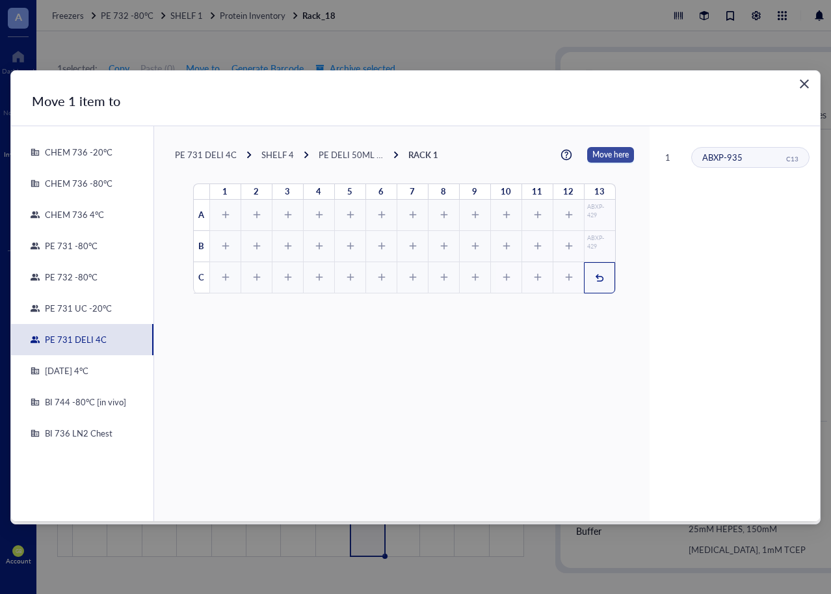
click at [596, 150] on span "Move here" at bounding box center [611, 155] width 36 height 16
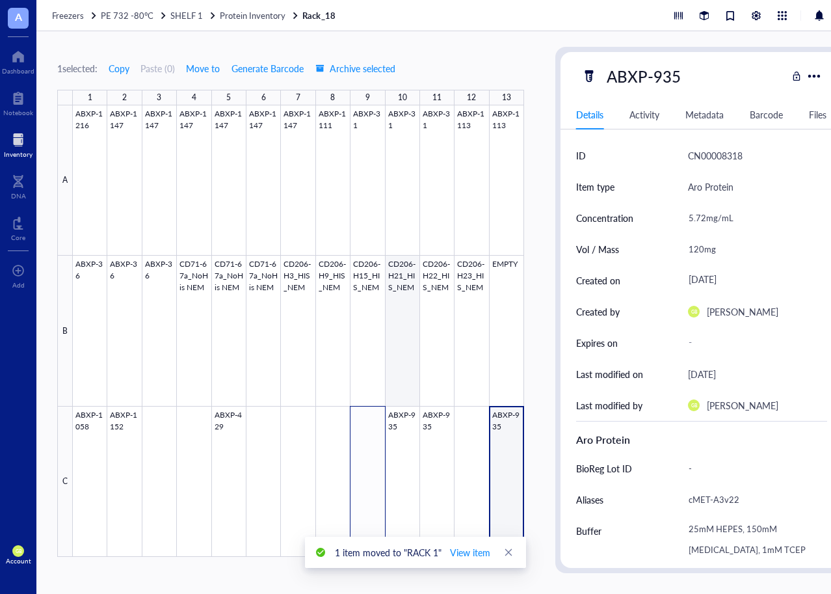
type textarea "Keep everyone on the same page…"
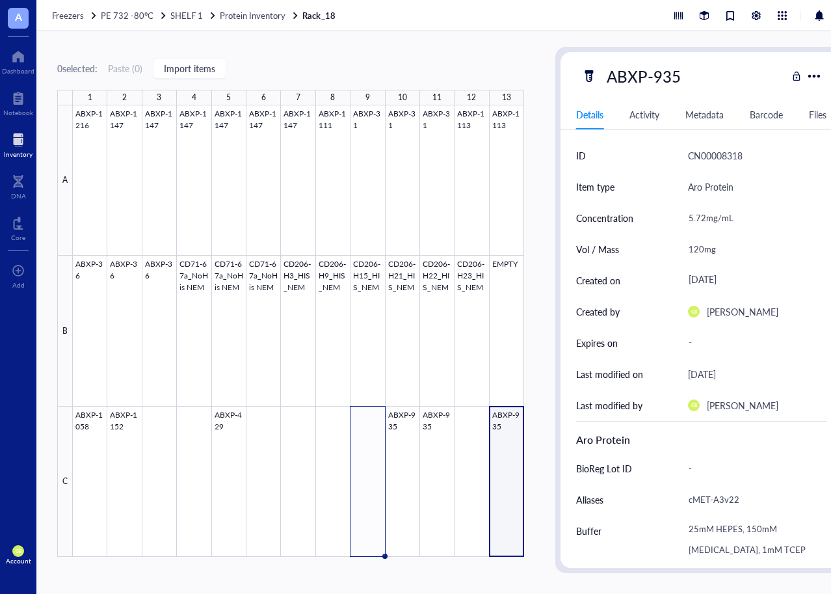
click at [16, 135] on div at bounding box center [18, 139] width 29 height 21
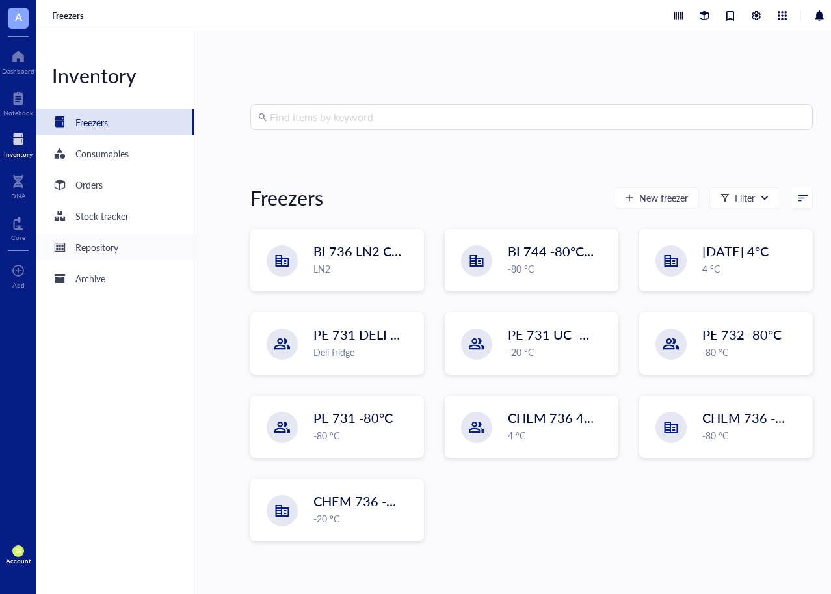
click at [94, 240] on div "Repository" at bounding box center [96, 247] width 43 height 14
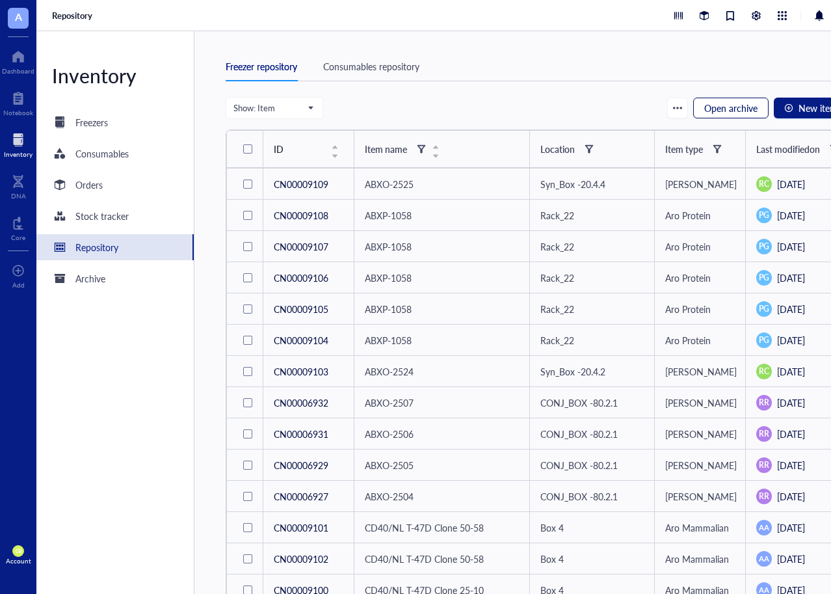
click at [734, 103] on span "Open archive" at bounding box center [730, 108] width 53 height 10
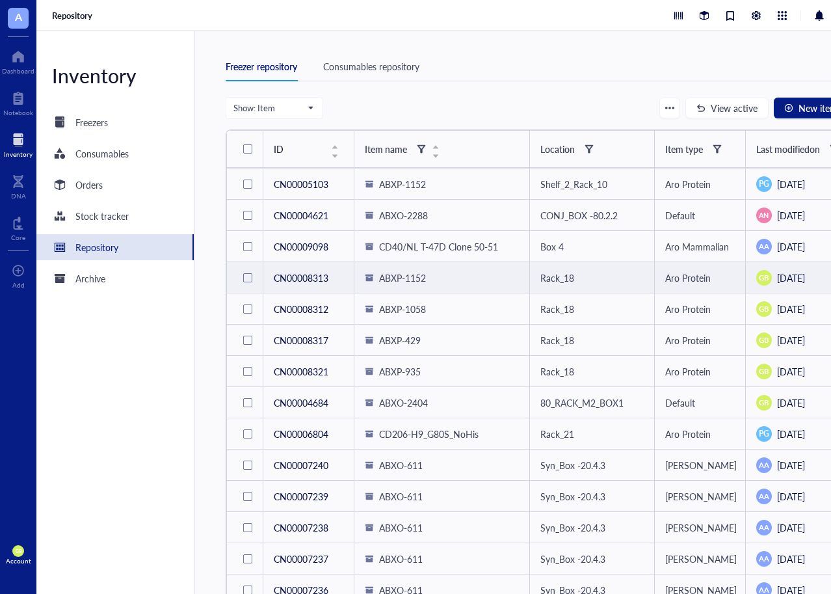
click at [245, 274] on div at bounding box center [247, 277] width 9 height 9
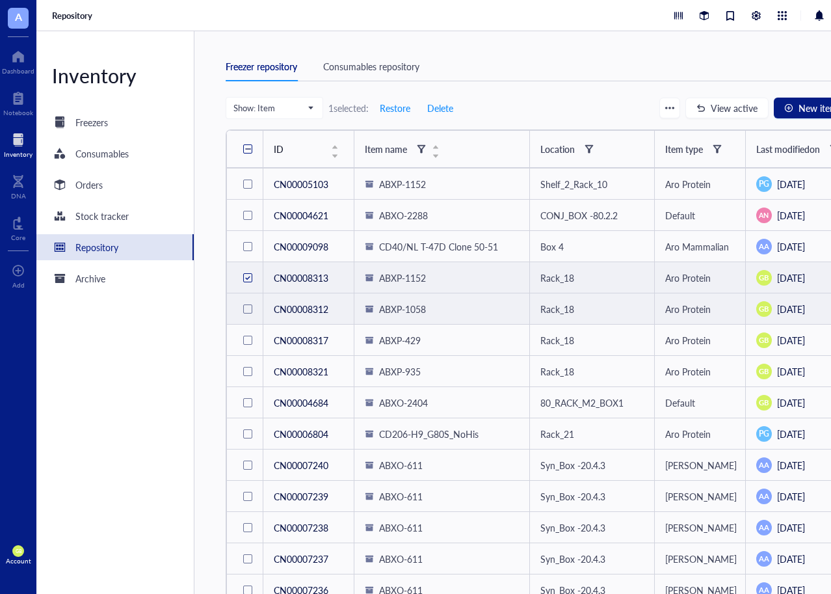
click at [247, 304] on div at bounding box center [247, 308] width 9 height 9
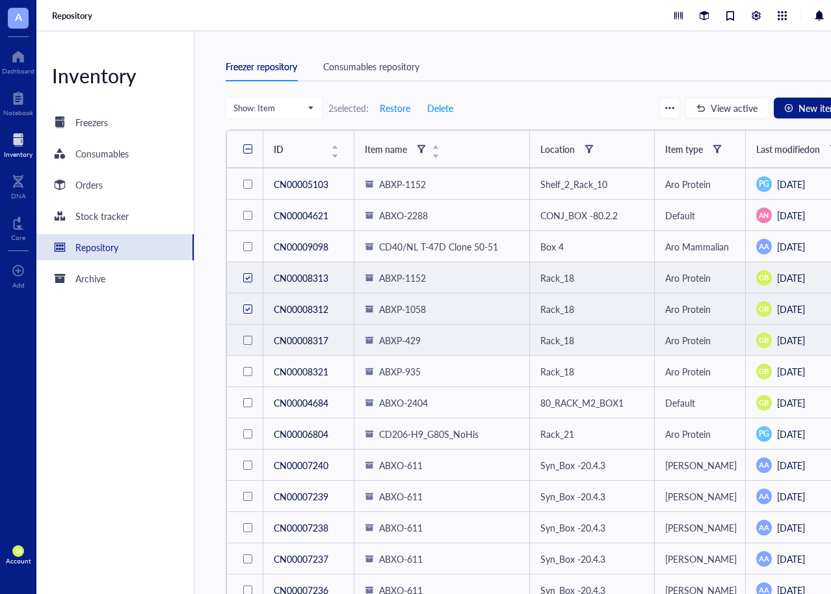
click at [247, 336] on div at bounding box center [247, 340] width 9 height 9
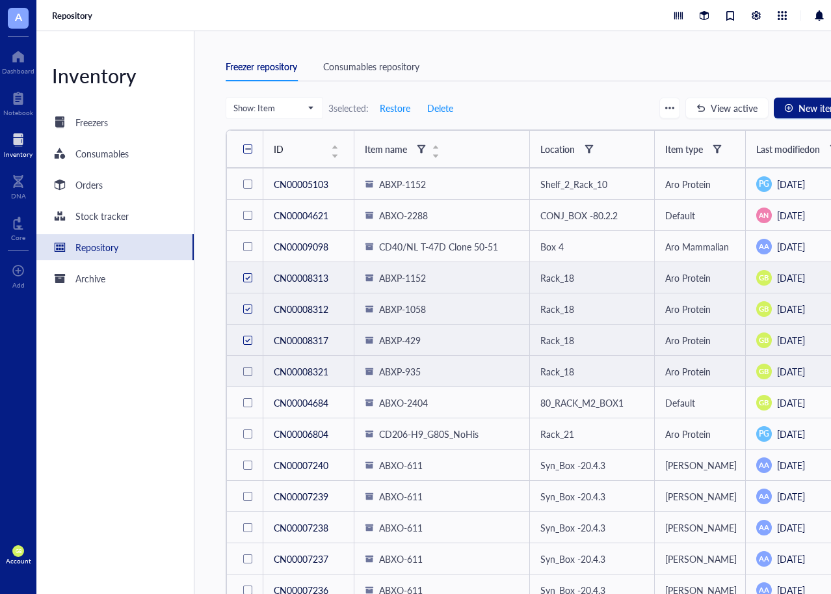
click at [248, 367] on div at bounding box center [247, 371] width 9 height 9
click at [248, 274] on div at bounding box center [248, 277] width 6 height 6
click at [248, 306] on div at bounding box center [248, 309] width 6 height 6
click at [396, 103] on span "Restore" at bounding box center [395, 108] width 31 height 10
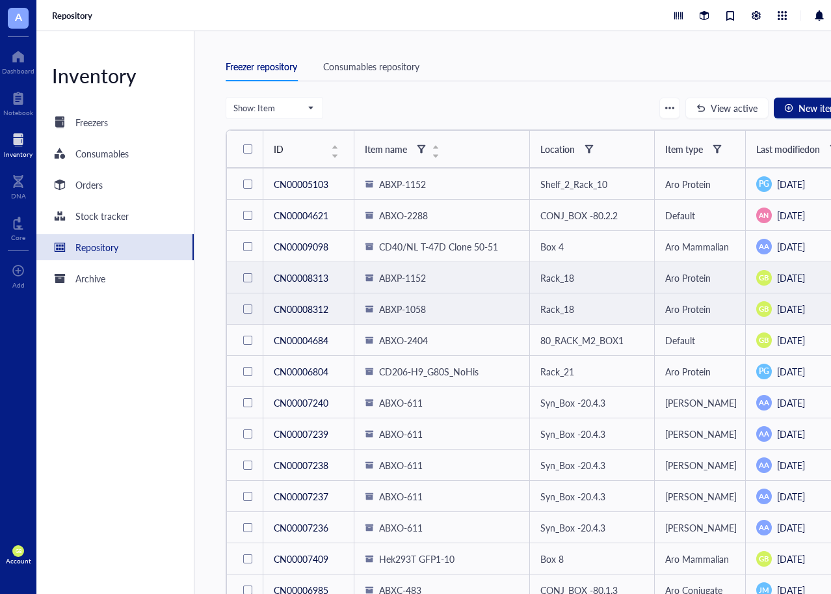
click at [247, 267] on div at bounding box center [247, 277] width 21 height 21
click at [248, 305] on div at bounding box center [247, 308] width 9 height 9
click at [405, 105] on span "Restore" at bounding box center [395, 108] width 31 height 10
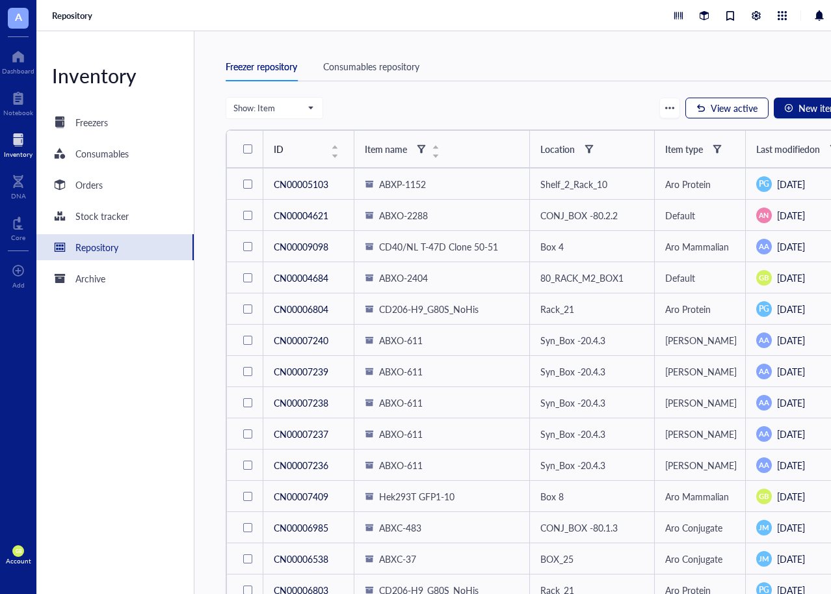
click at [736, 106] on span "View active" at bounding box center [734, 108] width 47 height 10
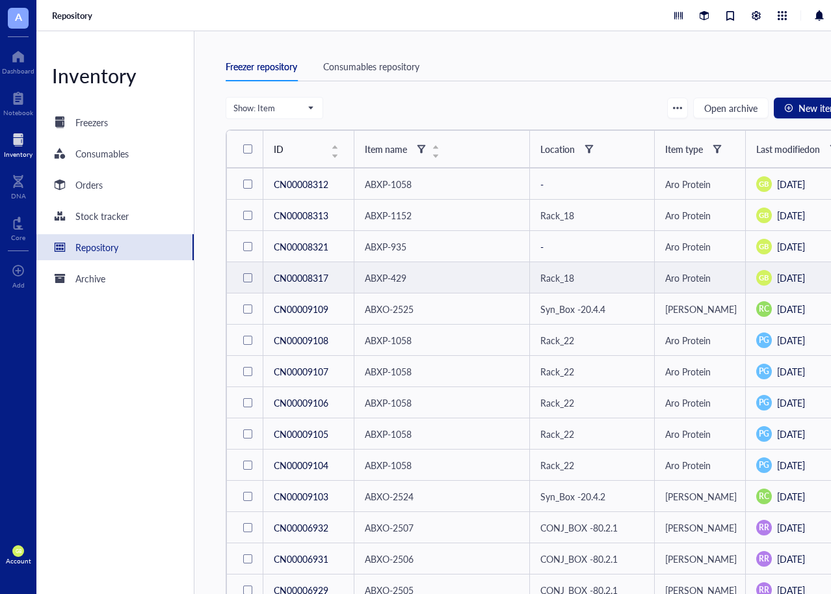
click at [247, 273] on div at bounding box center [247, 277] width 9 height 9
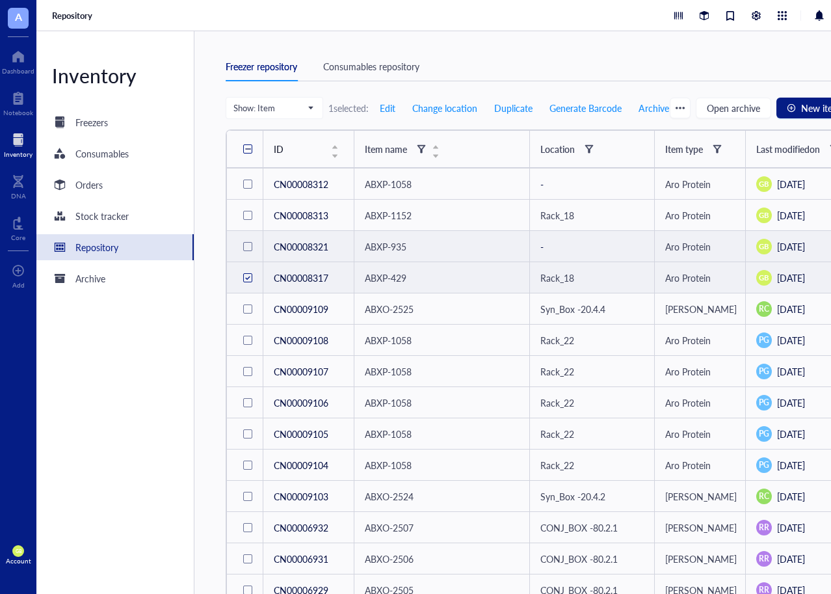
click at [248, 247] on div at bounding box center [247, 246] width 9 height 9
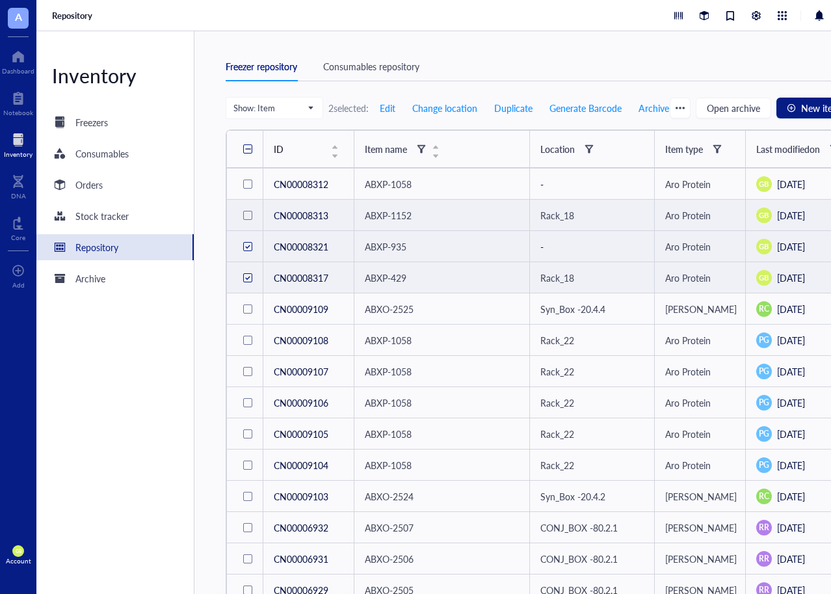
click at [247, 215] on div at bounding box center [247, 215] width 9 height 9
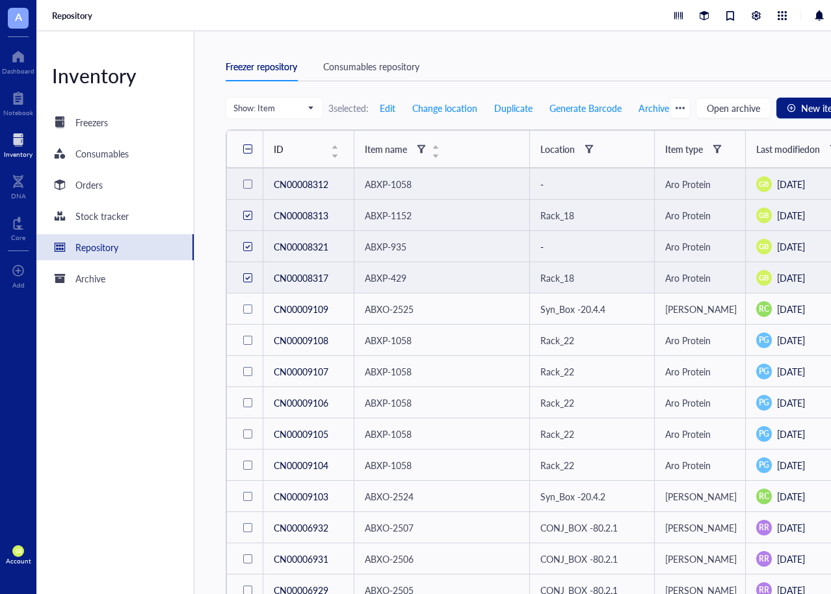
click at [247, 184] on div at bounding box center [247, 184] width 9 height 9
click at [444, 103] on span "Change location" at bounding box center [444, 108] width 65 height 10
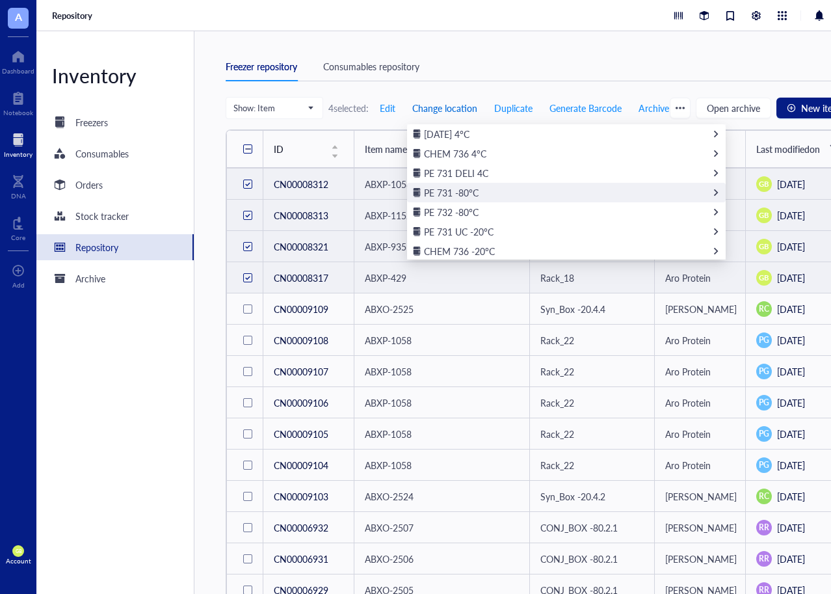
scroll to position [124, 0]
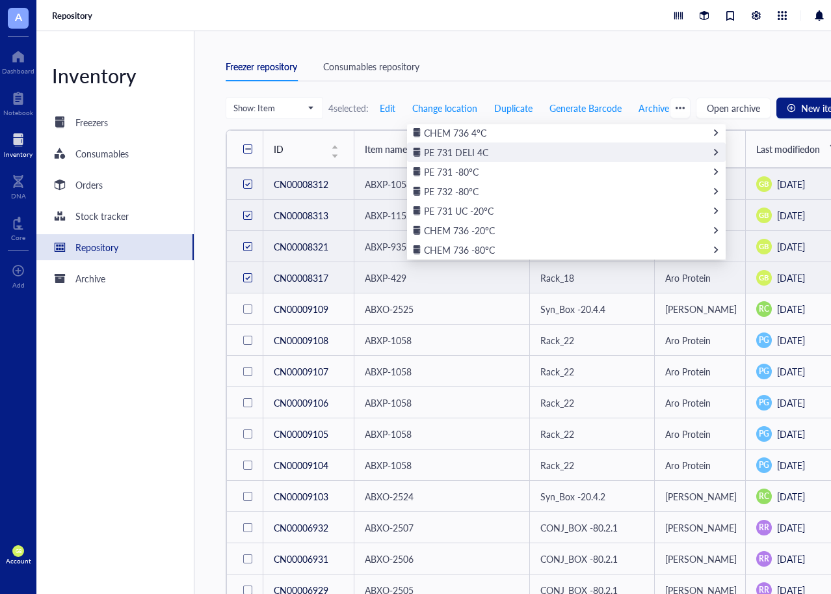
click at [468, 152] on span "PE 731 DELI 4C" at bounding box center [456, 152] width 64 height 13
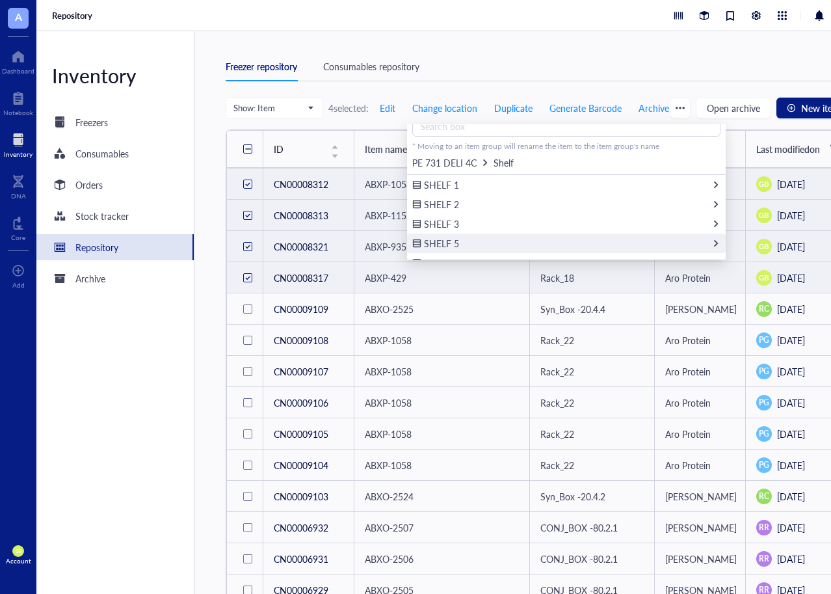
scroll to position [27, 0]
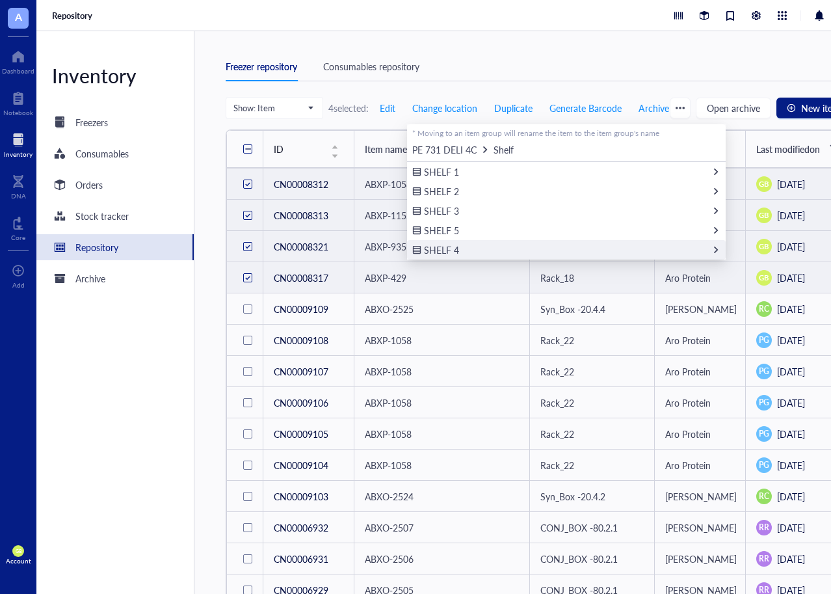
click at [446, 246] on span "SHELF 4" at bounding box center [441, 249] width 35 height 13
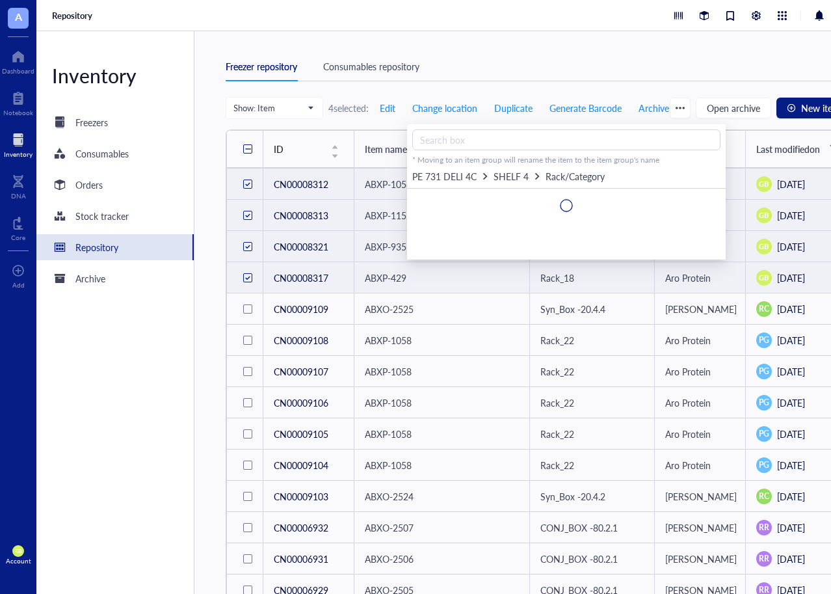
scroll to position [0, 0]
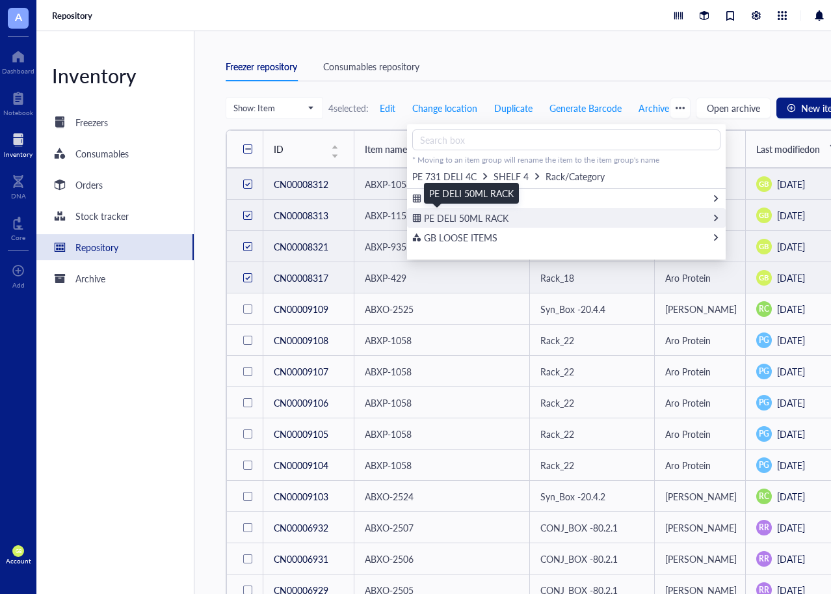
click at [470, 217] on span "PE DELI 50ML RACK" at bounding box center [466, 217] width 85 height 13
click at [714, 217] on div "Select" at bounding box center [710, 218] width 21 height 12
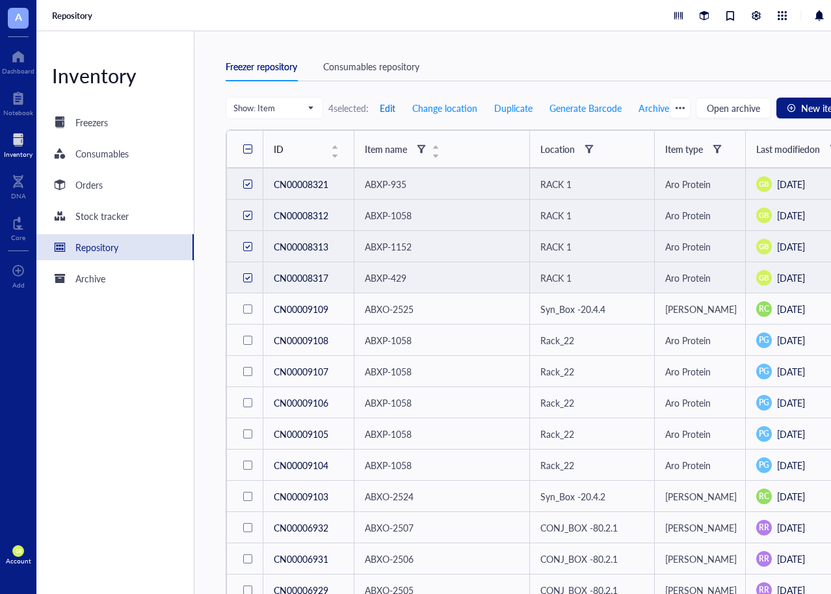
click at [381, 105] on span "Edit" at bounding box center [388, 108] width 16 height 10
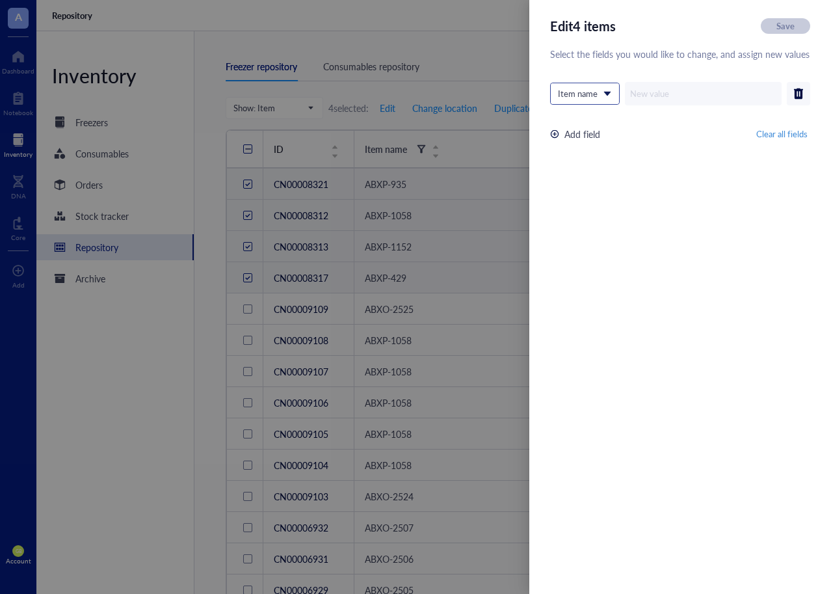
click at [609, 92] on span at bounding box center [585, 94] width 54 height 20
click at [607, 92] on span "Item name" at bounding box center [583, 94] width 51 height 12
click at [447, 52] on div at bounding box center [415, 297] width 831 height 594
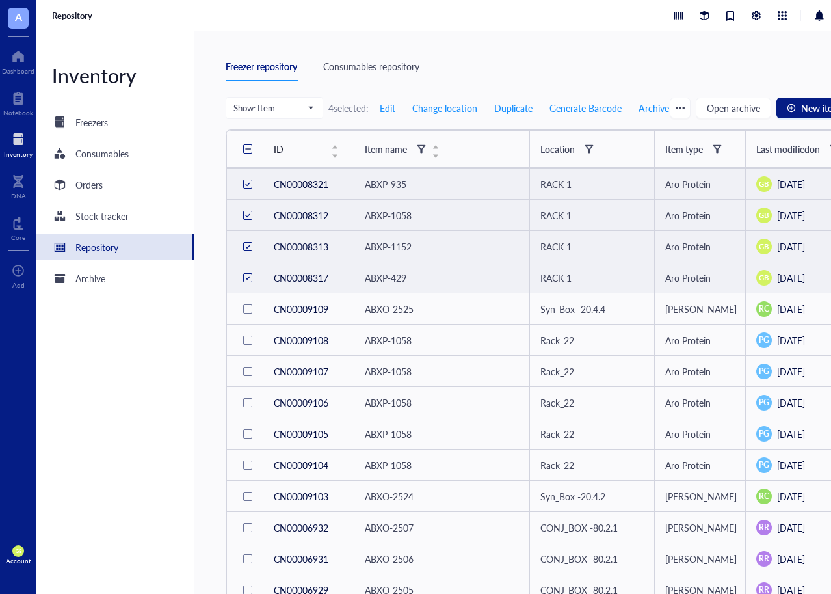
click at [401, 277] on span "ABXP-429" at bounding box center [386, 277] width 42 height 13
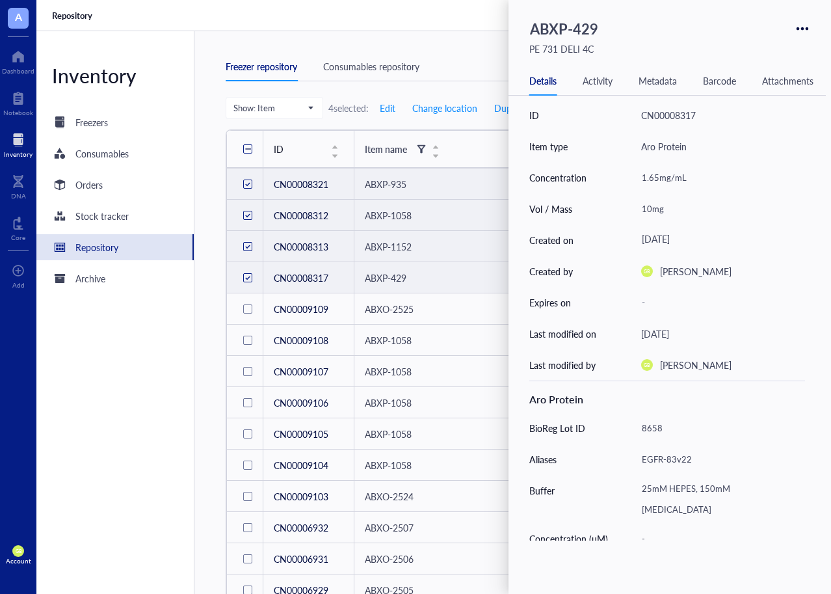
click at [418, 283] on div "ABXP-429" at bounding box center [442, 278] width 154 height 14
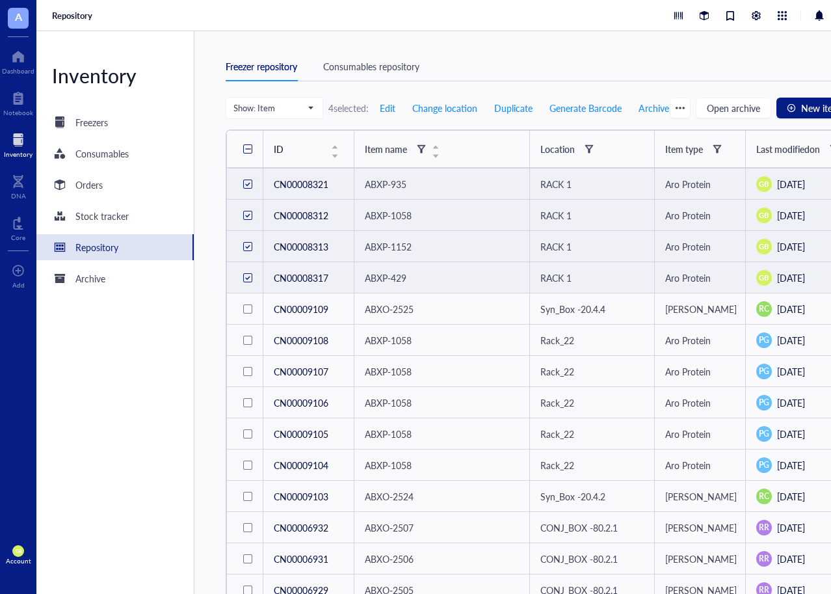
click at [436, 282] on div "ABXP-429" at bounding box center [442, 278] width 154 height 14
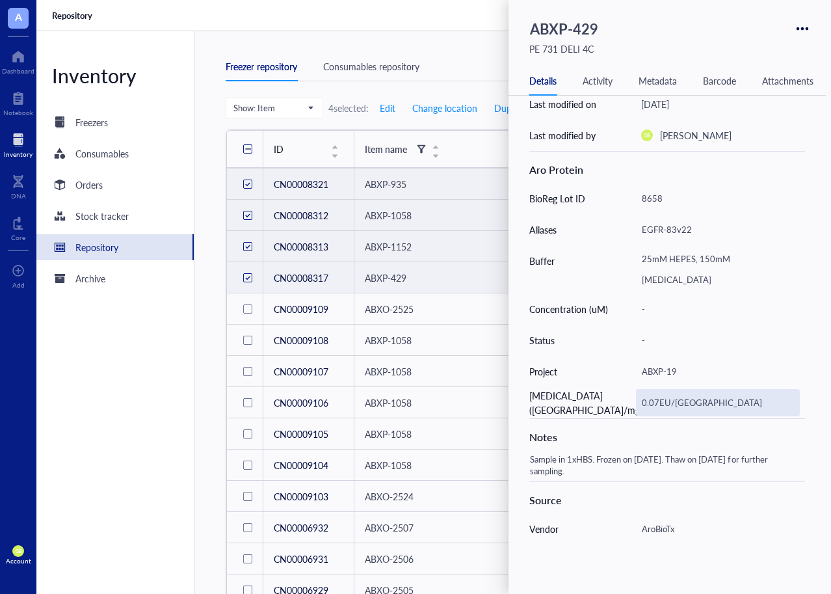
scroll to position [325, 0]
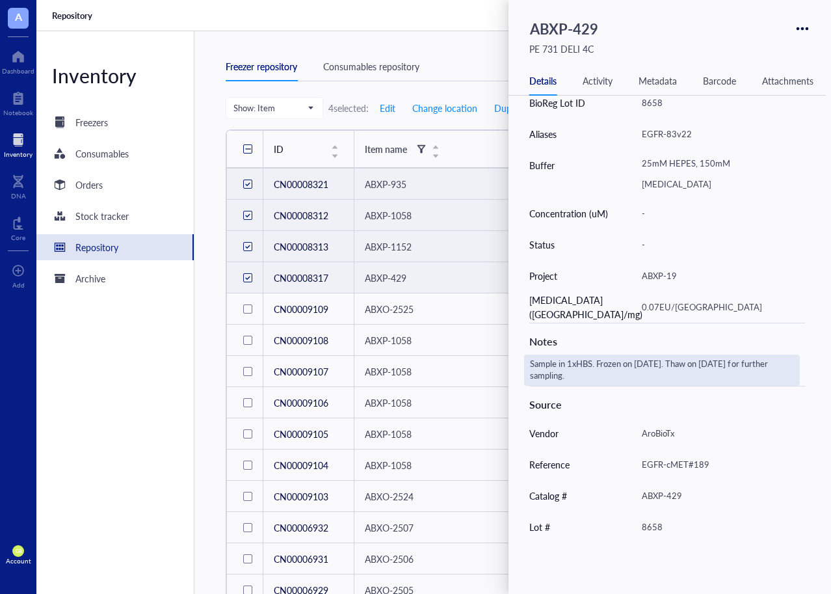
click at [599, 376] on div "Sample in 1xHBS. Frozen on [DATE]. Thaw on [DATE] for further sampling." at bounding box center [662, 369] width 276 height 31
type textarea "Sample in 1xHBS. Frozen on [DATE]. Thaw on [DATE] for further sampling."
